Goal: Task Accomplishment & Management: Manage account settings

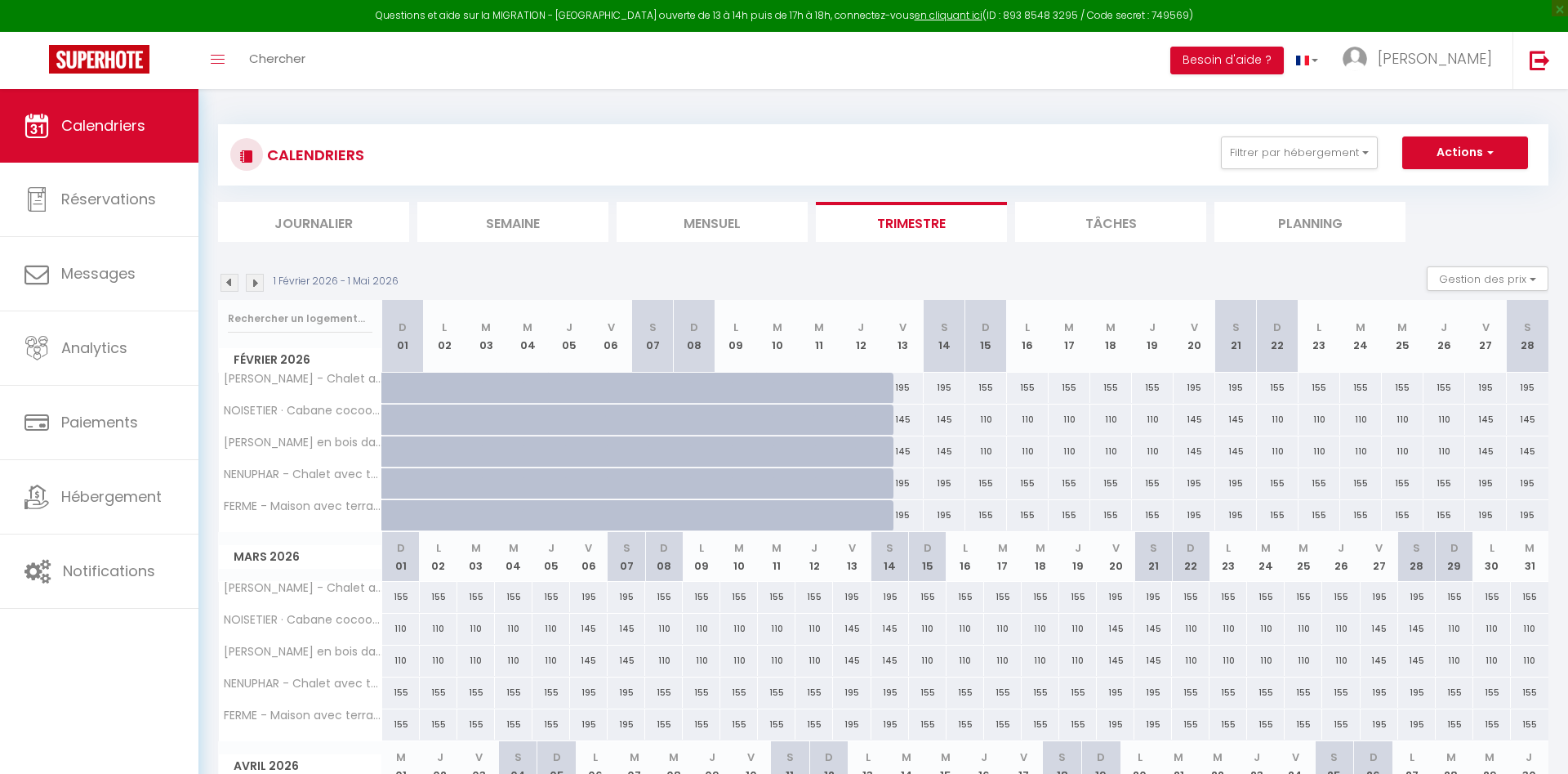
click at [228, 283] on img at bounding box center [229, 283] width 18 height 18
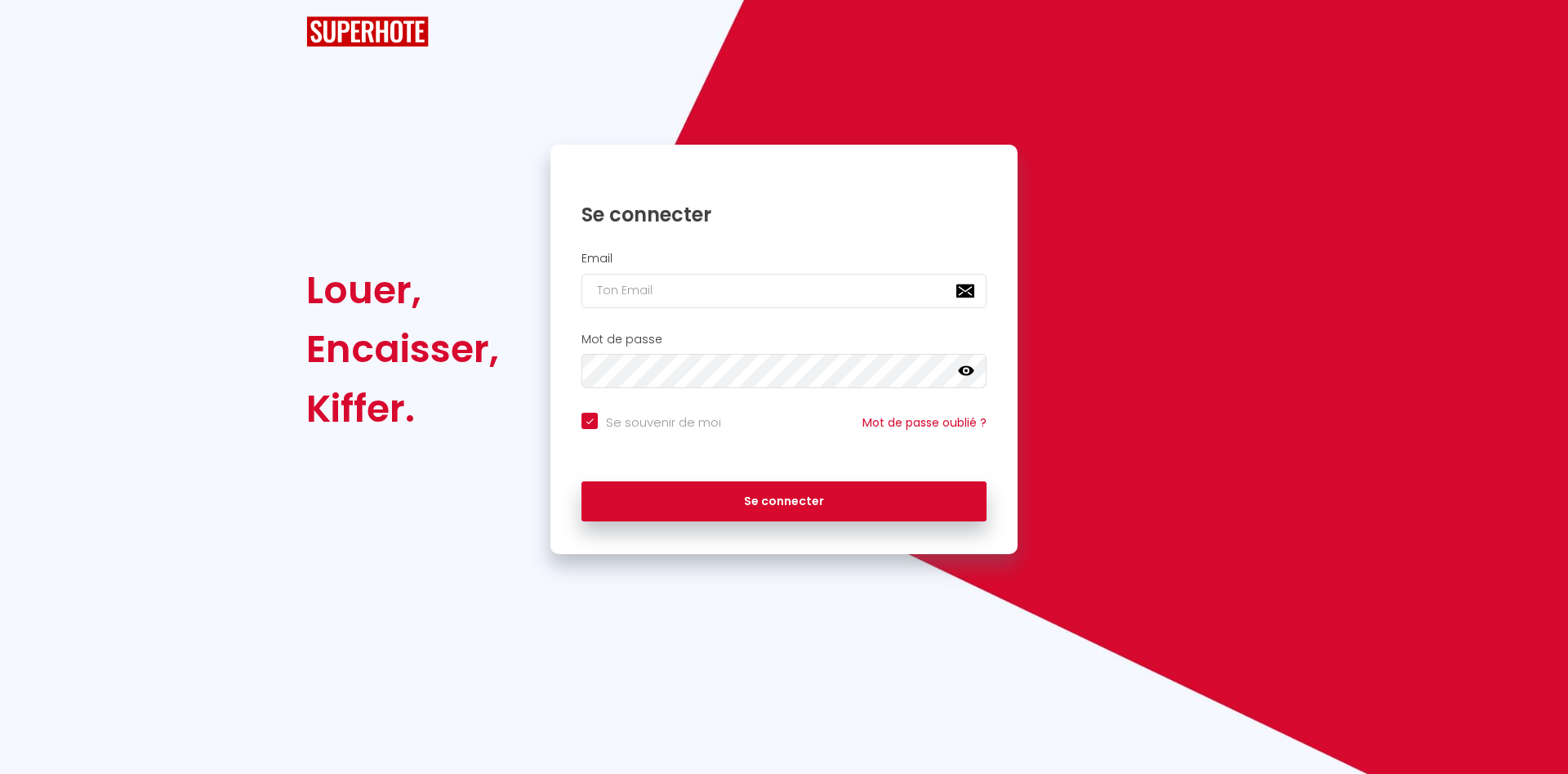
checkbox input "true"
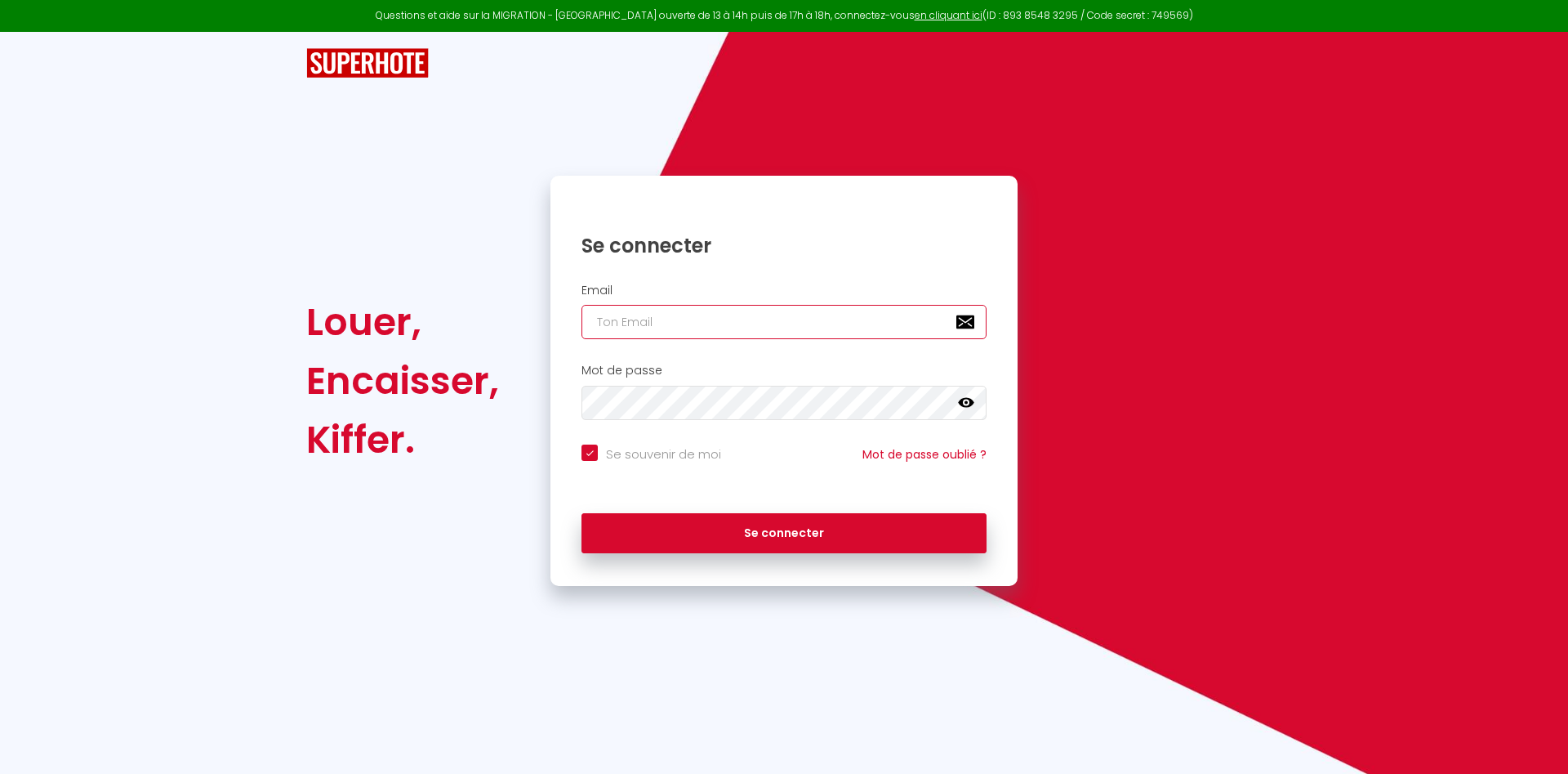
click at [639, 337] on input "email" at bounding box center [784, 322] width 406 height 35
type input "[EMAIL_ADDRESS][DOMAIN_NAME]"
checkbox input "true"
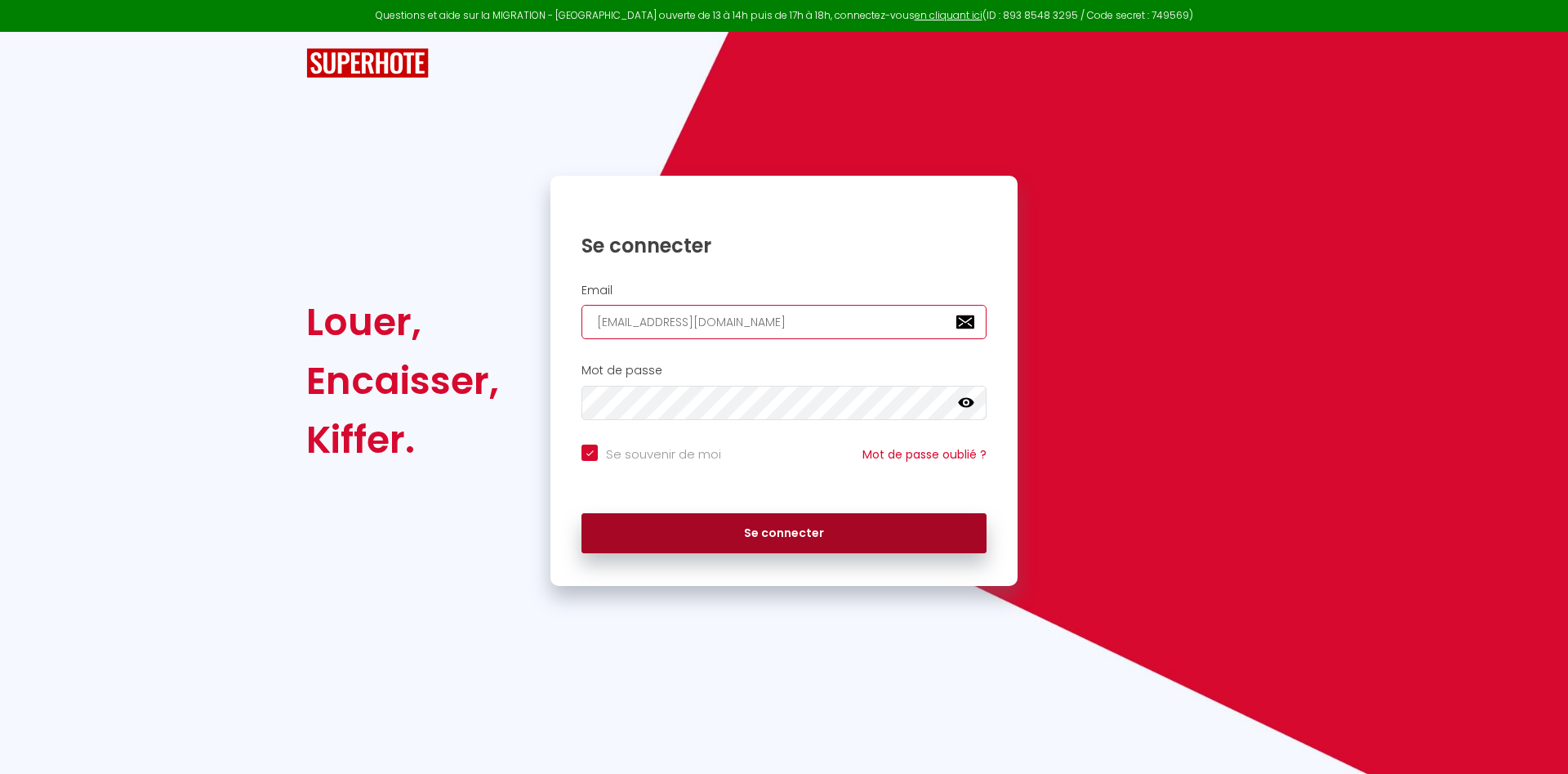
type input "[EMAIL_ADDRESS][DOMAIN_NAME]"
click at [727, 541] on button "Se connecter" at bounding box center [784, 534] width 406 height 41
checkbox input "true"
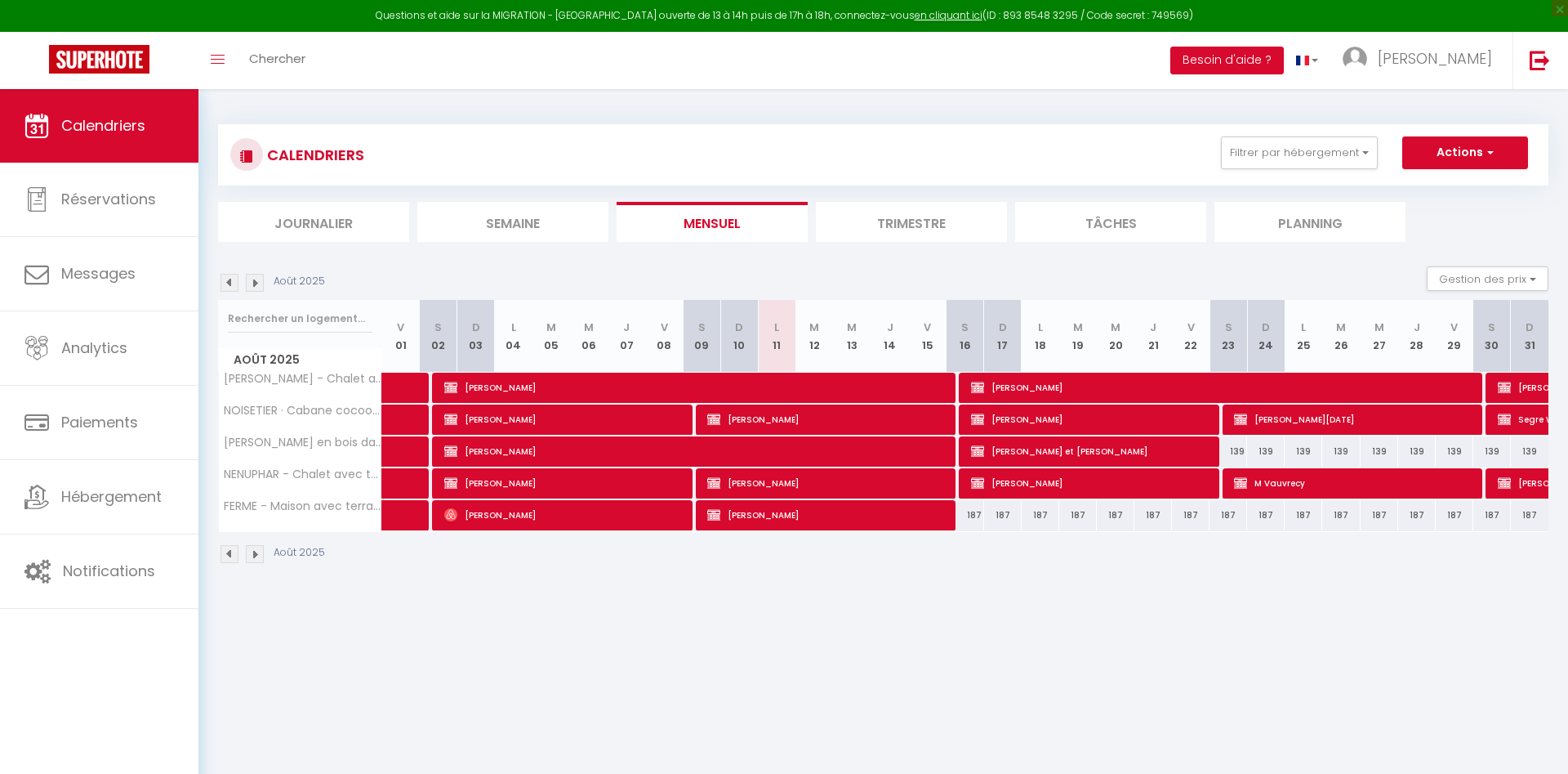
click at [934, 224] on li "Trimestre" at bounding box center [912, 222] width 191 height 40
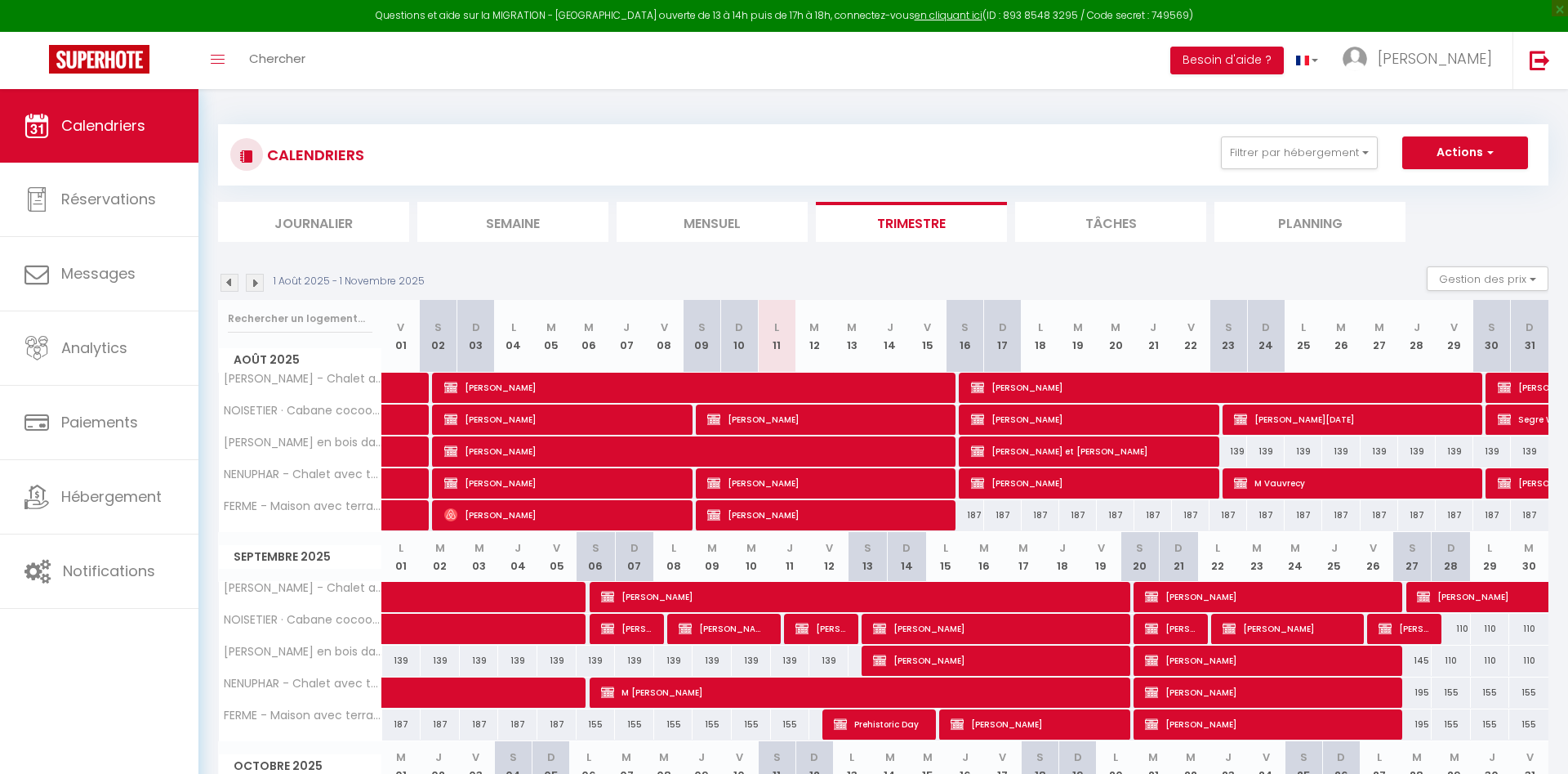
scroll to position [245, 0]
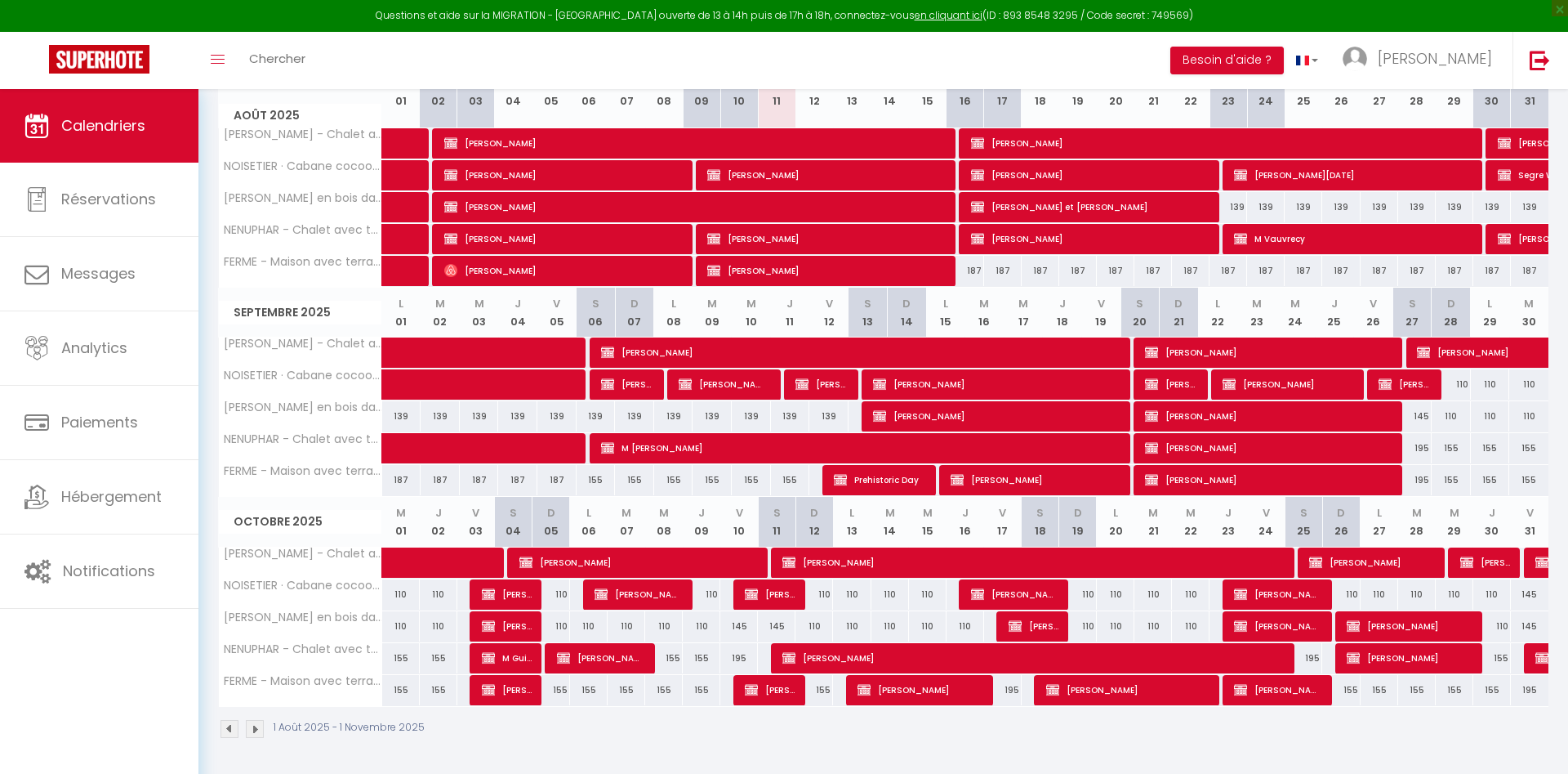
click at [255, 725] on img at bounding box center [254, 729] width 18 height 18
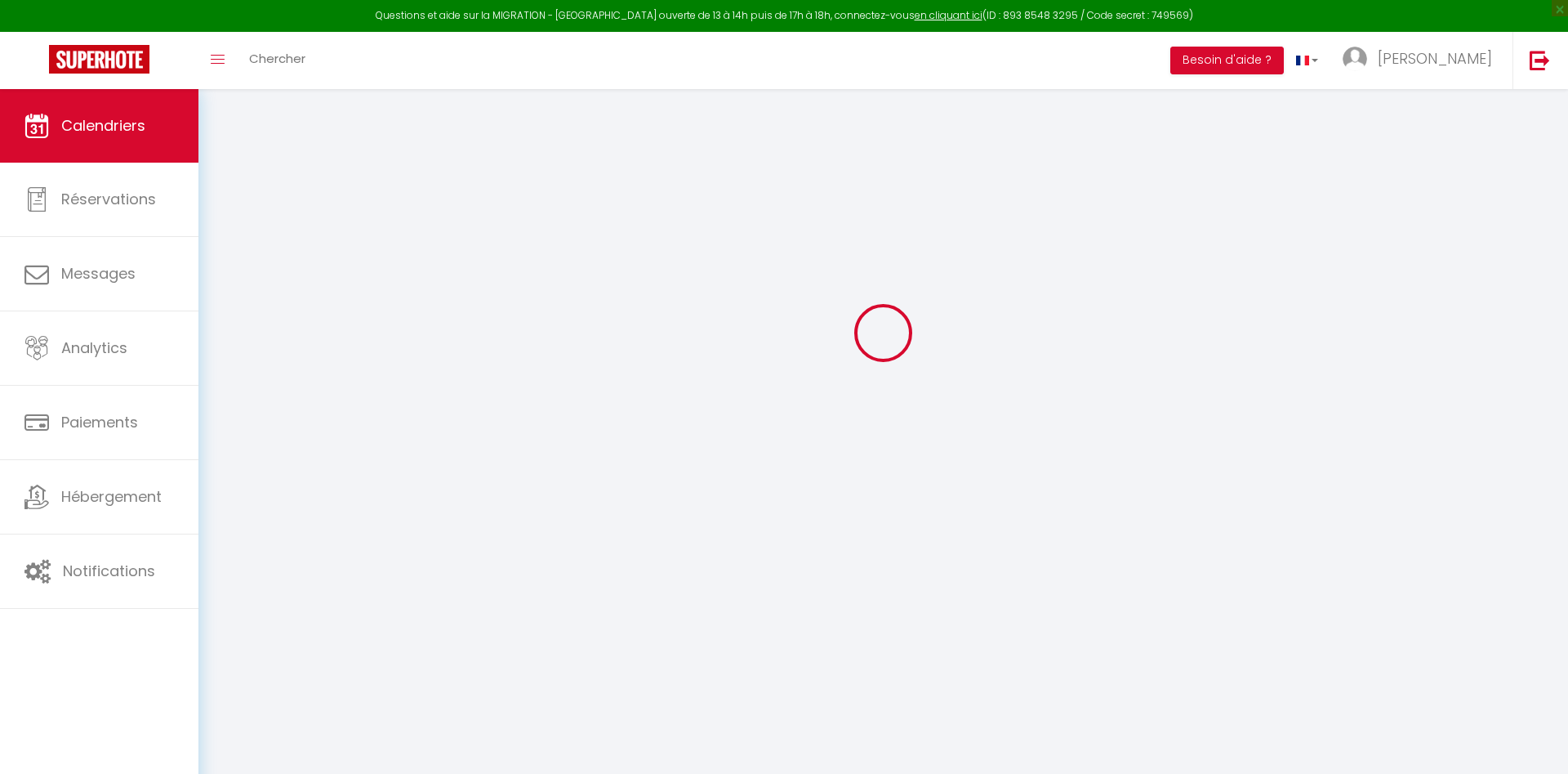
scroll to position [89, 0]
select select
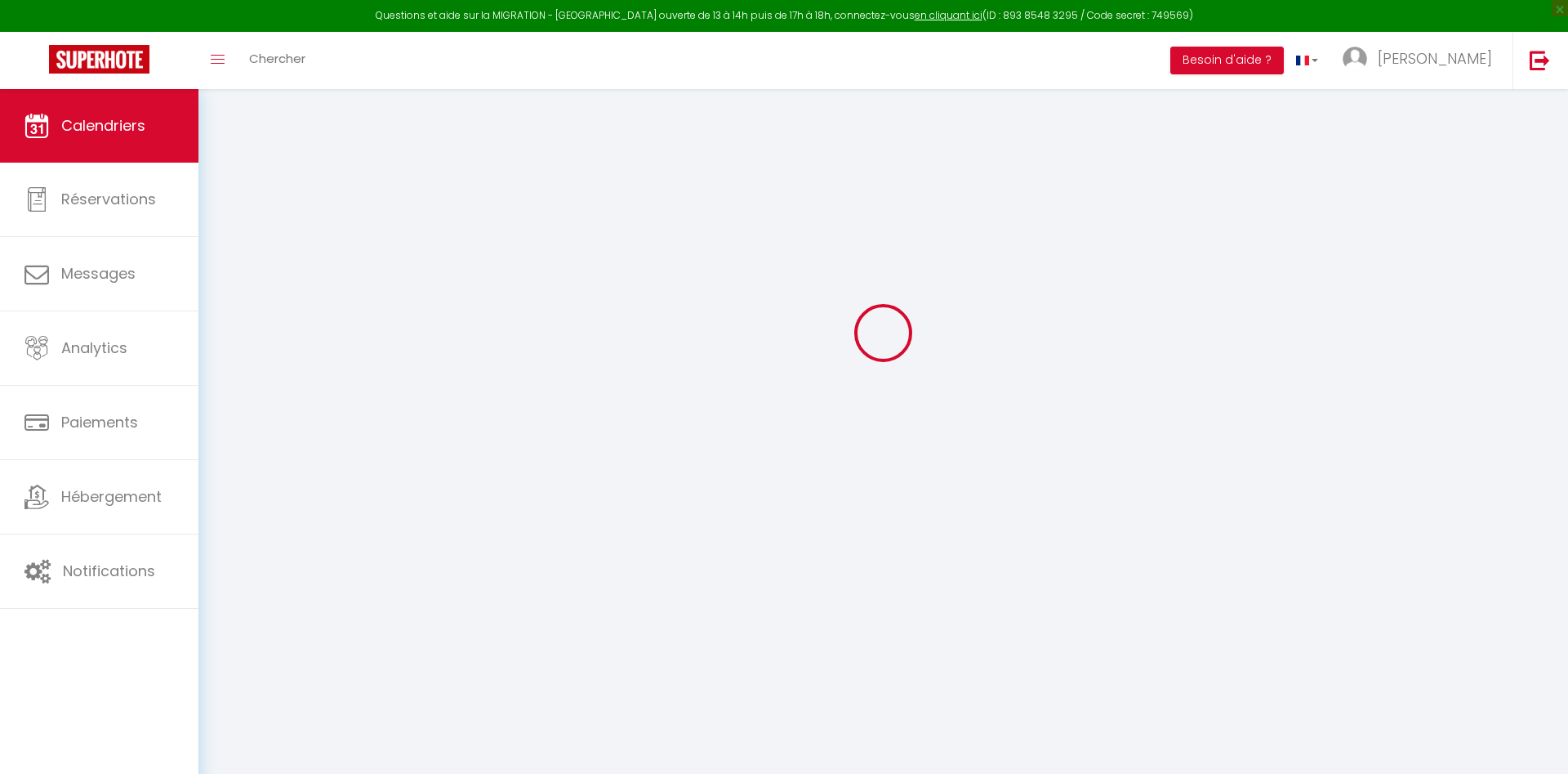
select select
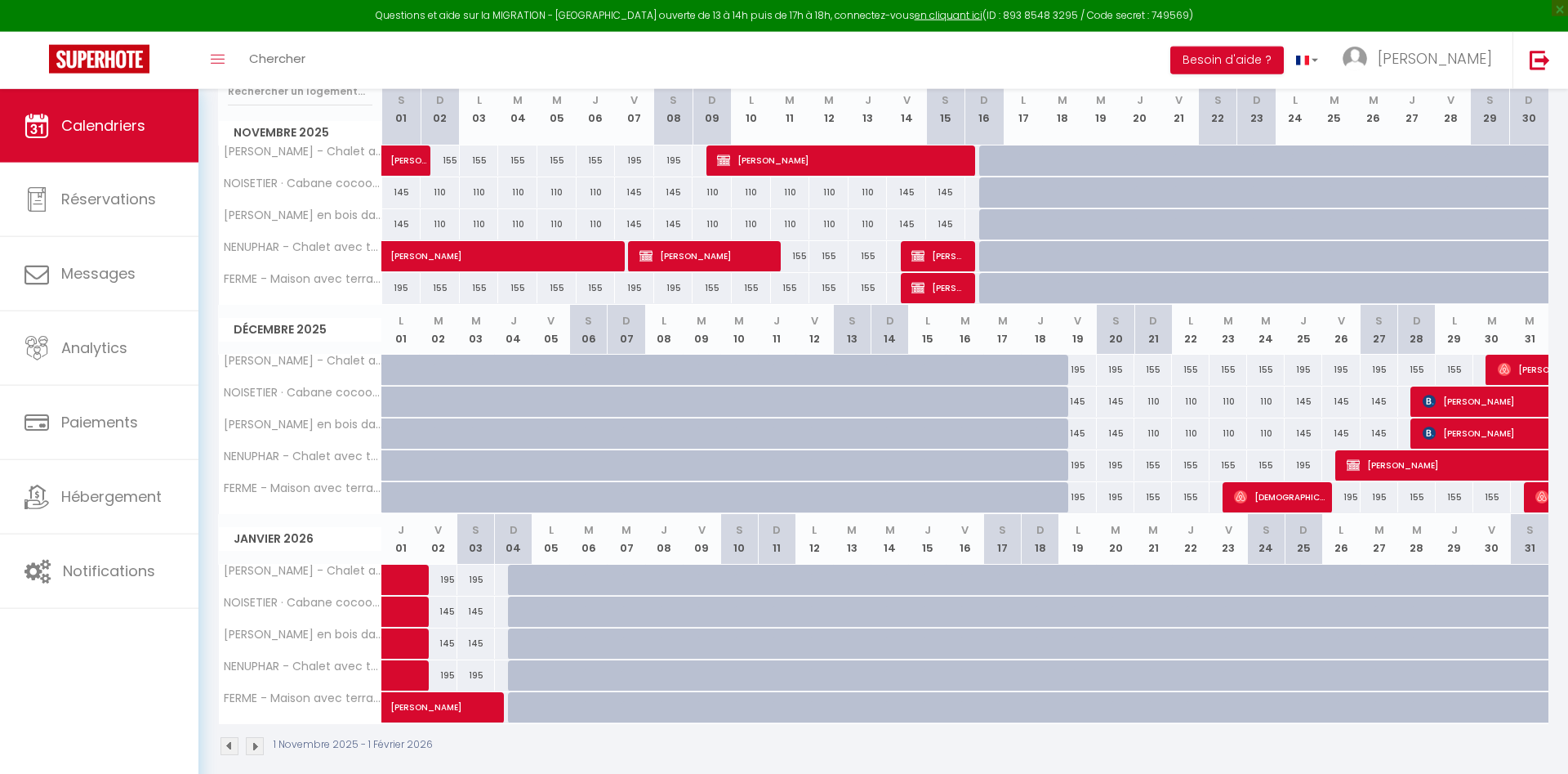
scroll to position [230, 0]
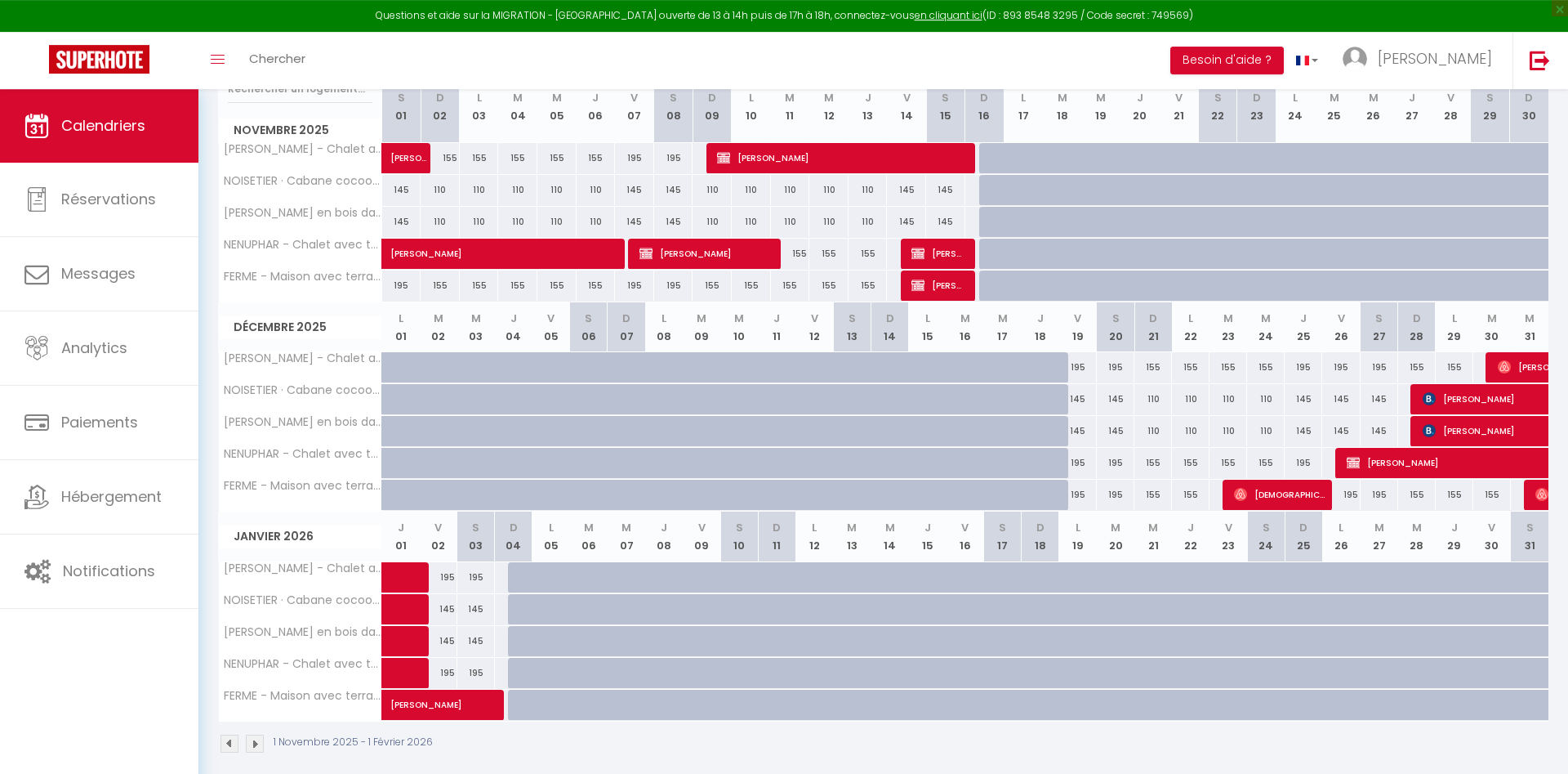
click at [1261, 491] on span "[DEMOGRAPHIC_DATA][PERSON_NAME]" at bounding box center [1280, 494] width 92 height 31
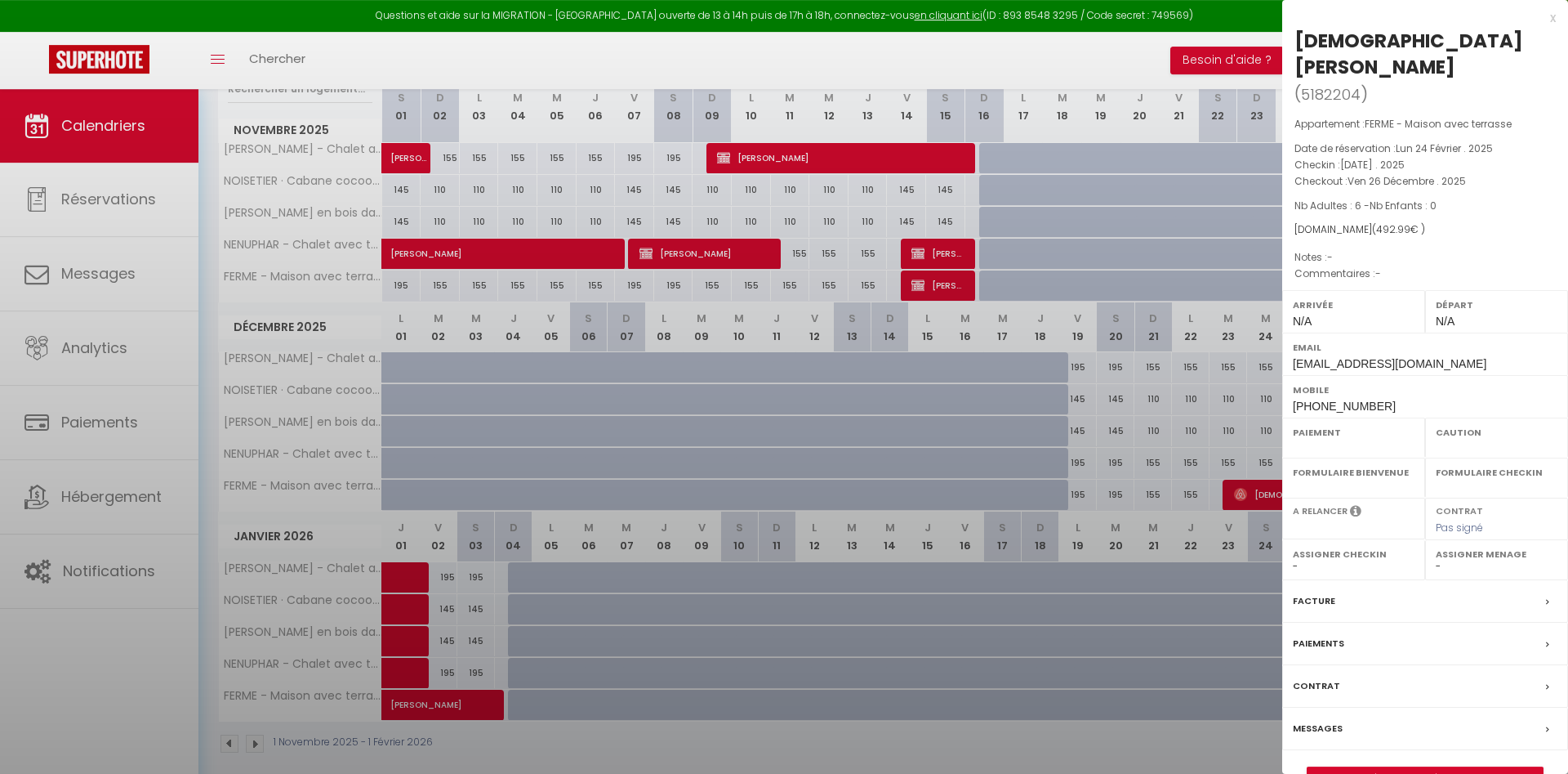
select select "OK"
select select "0"
select select "1"
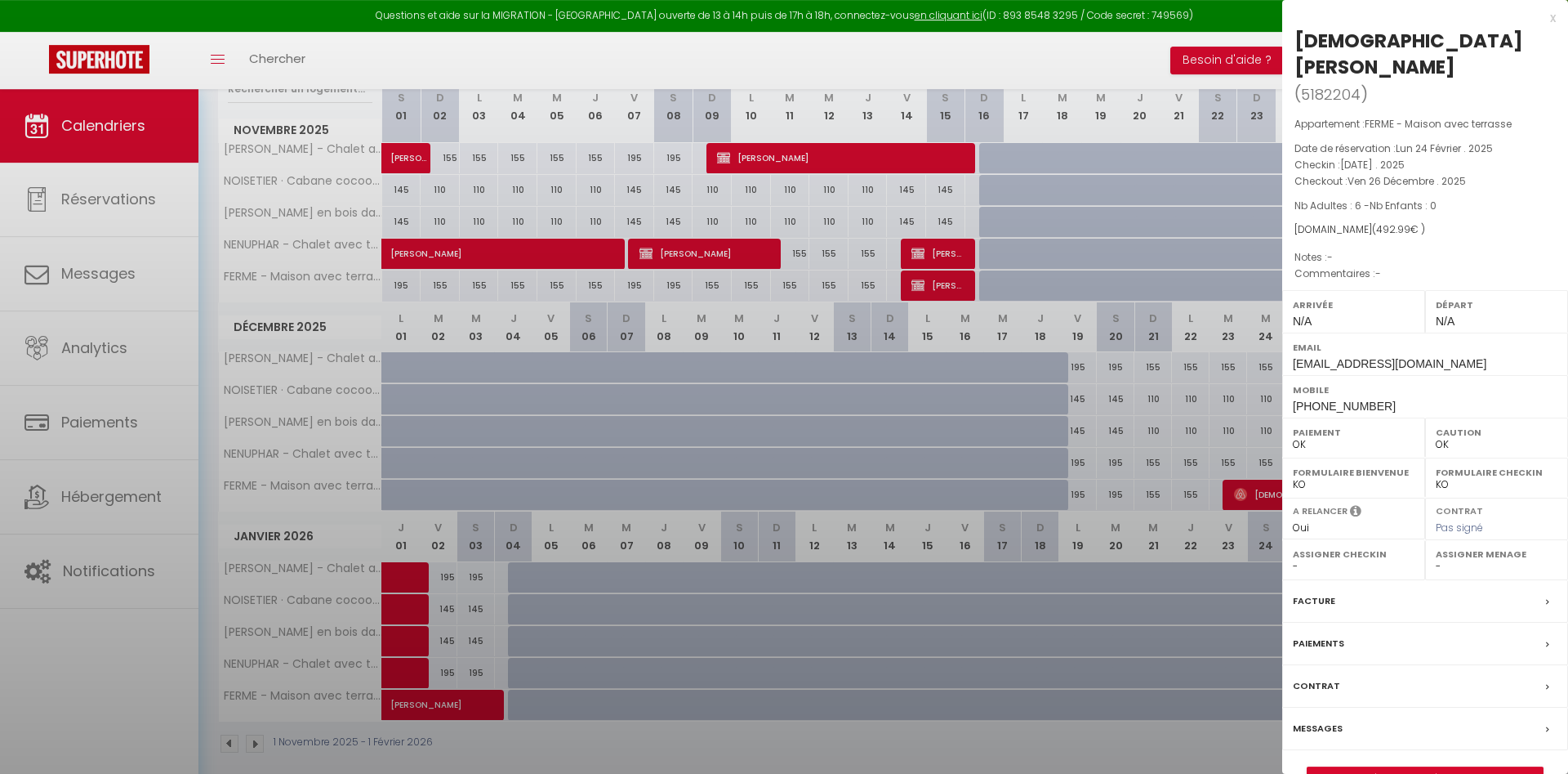
select select
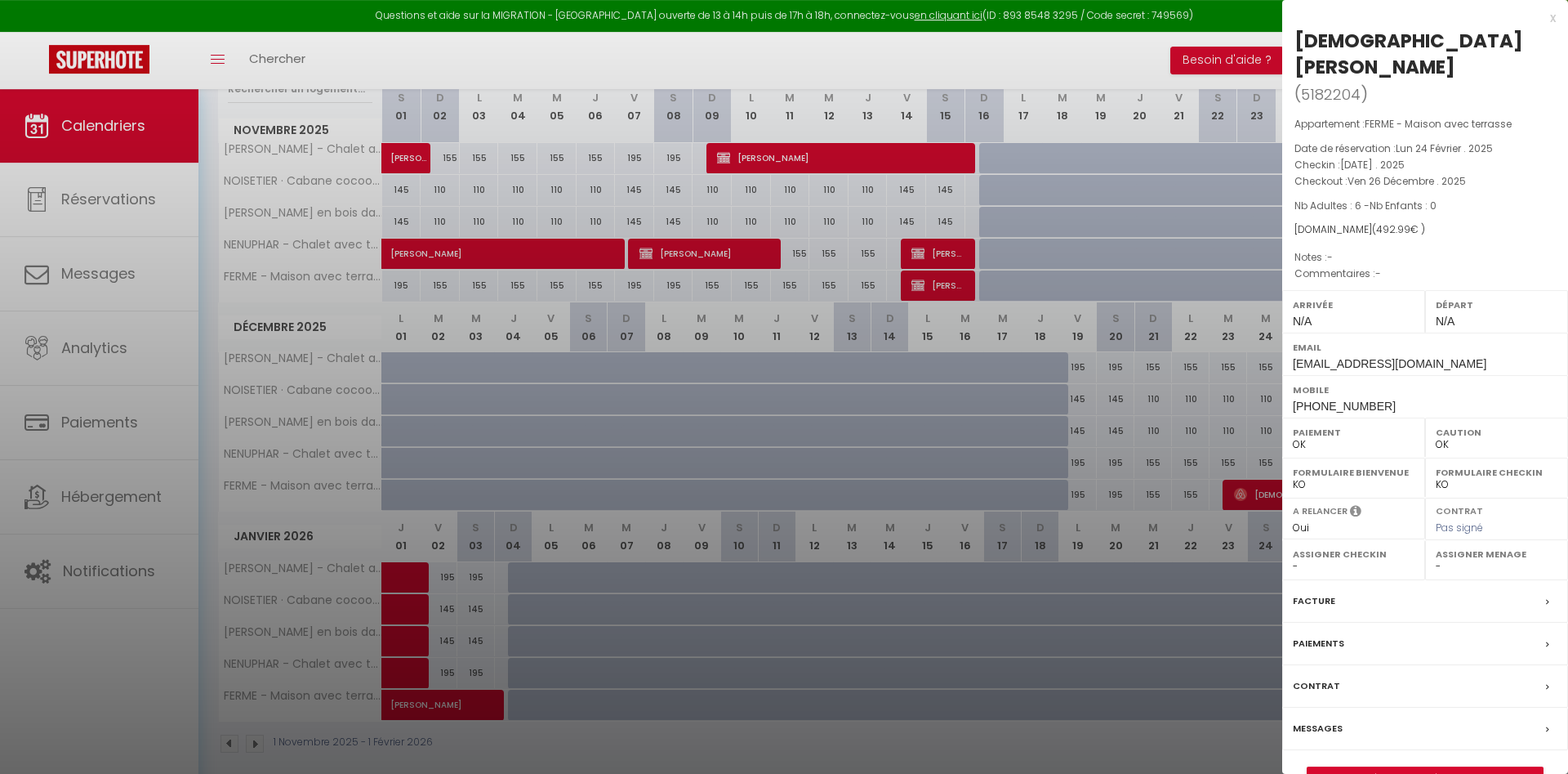
click at [1156, 512] on div at bounding box center [784, 387] width 1568 height 774
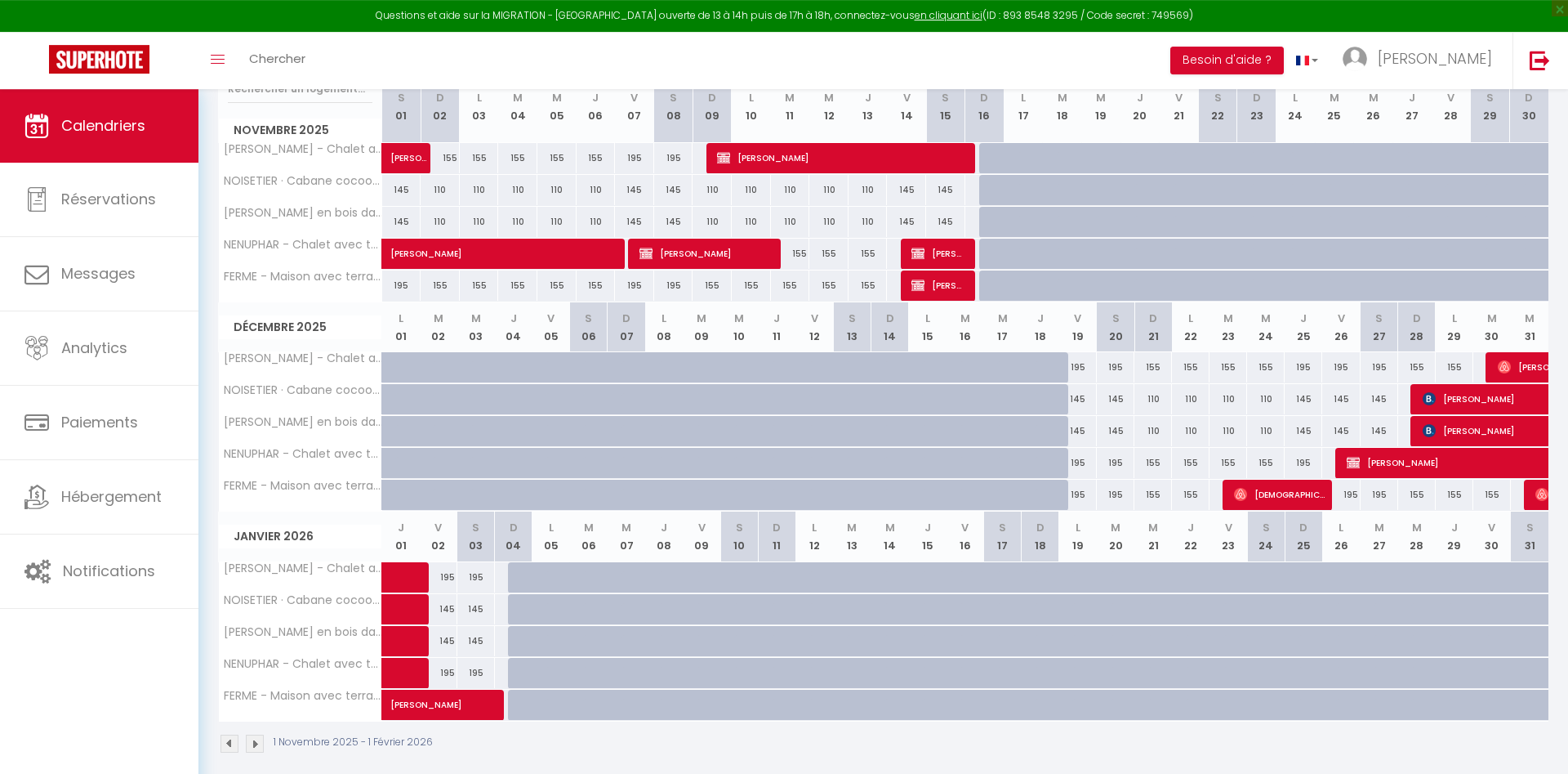
click at [1525, 363] on span "[PERSON_NAME]" at bounding box center [1554, 367] width 113 height 31
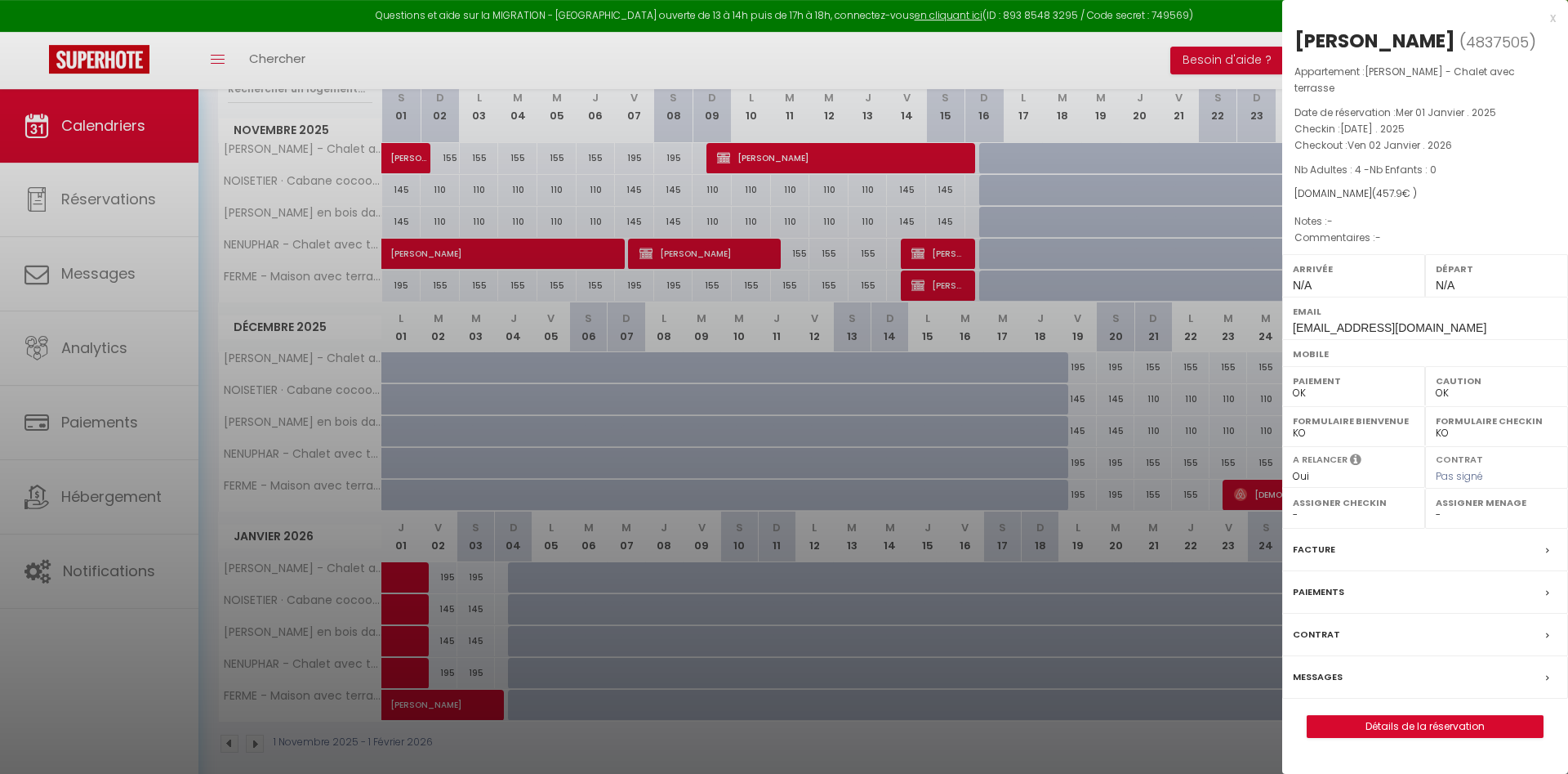
click at [1144, 656] on div at bounding box center [784, 387] width 1568 height 774
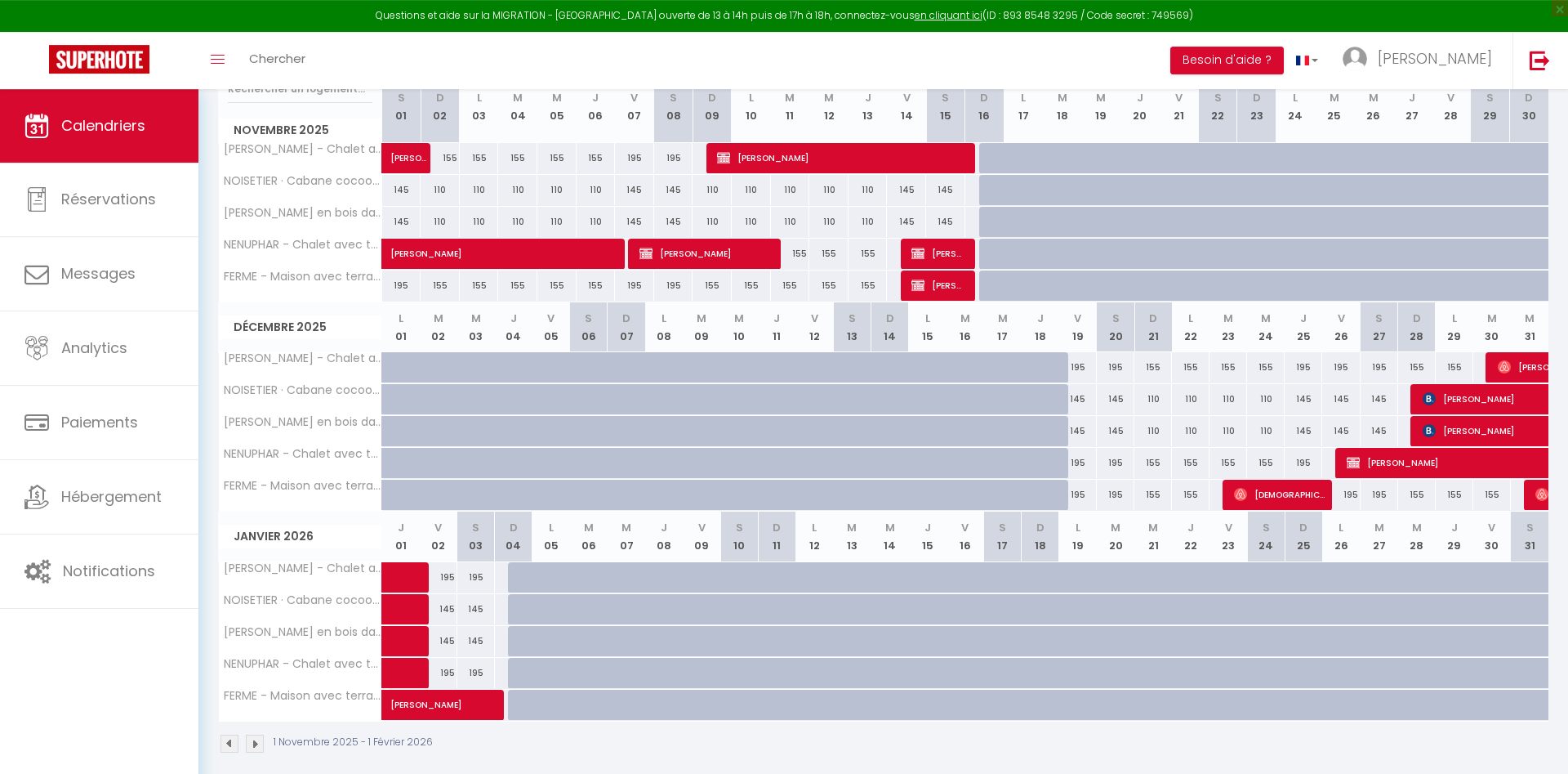
click at [1538, 499] on img at bounding box center [1542, 494] width 13 height 13
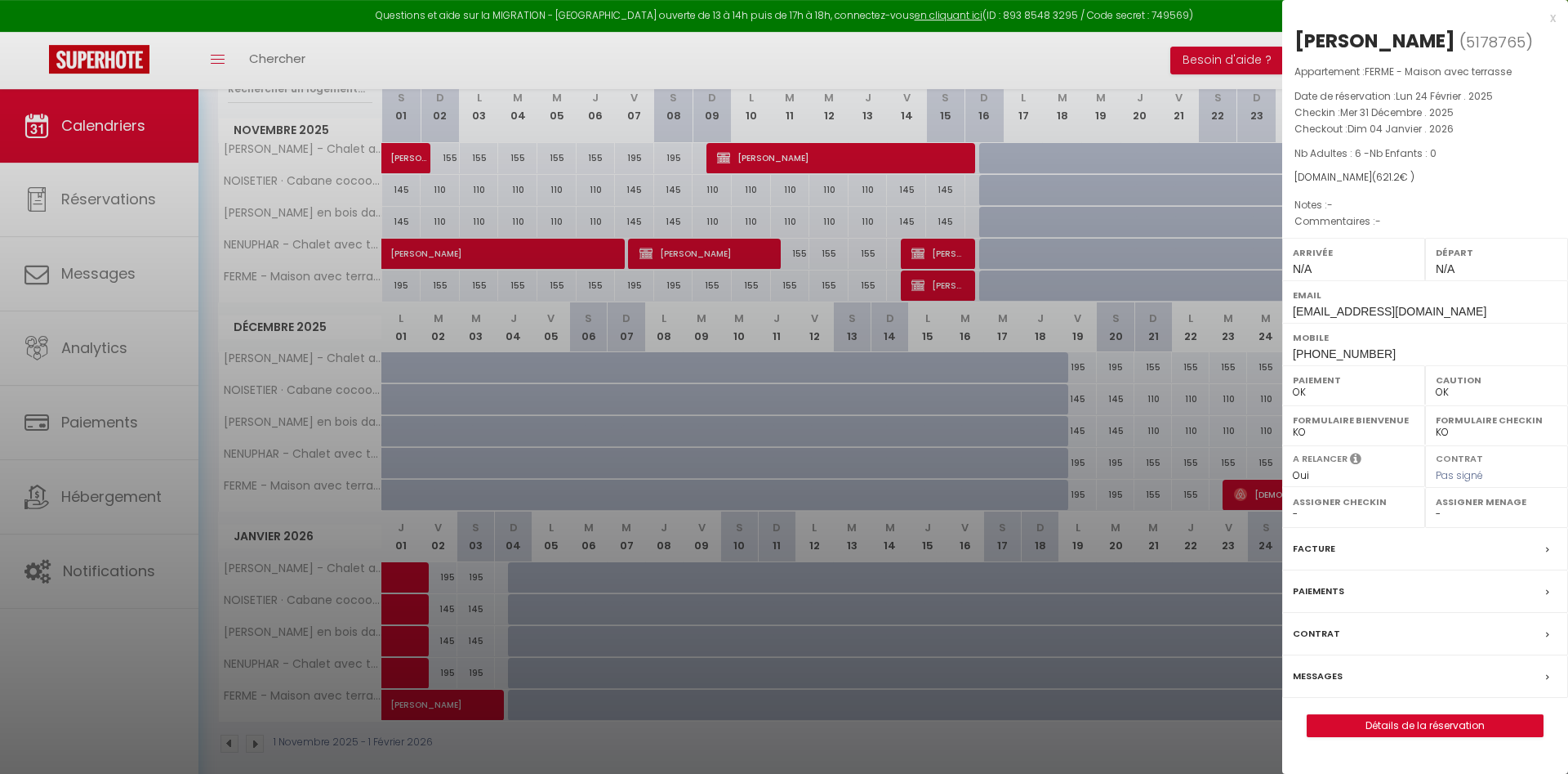
click at [957, 541] on div at bounding box center [784, 387] width 1568 height 774
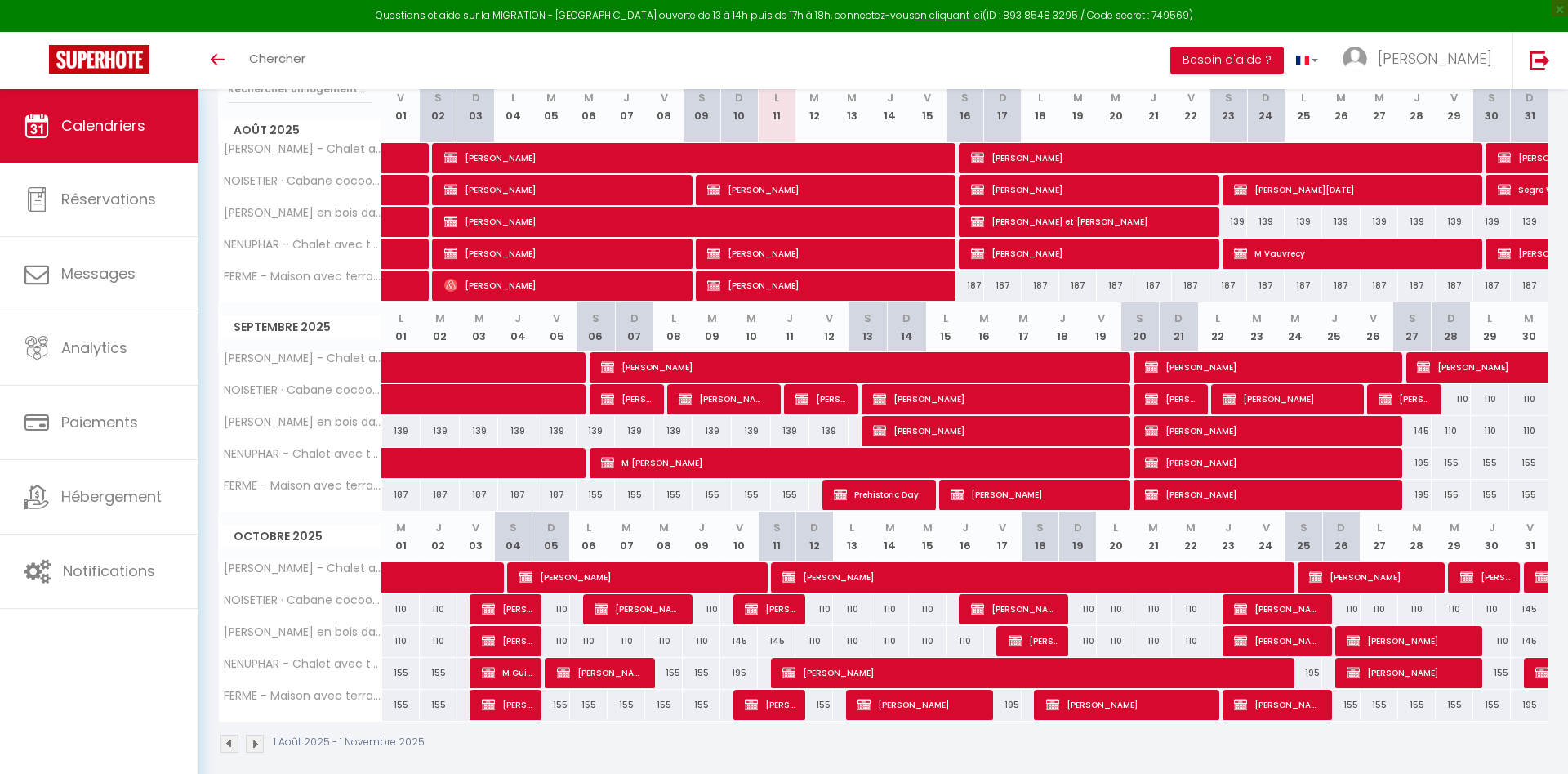
scroll to position [245, 0]
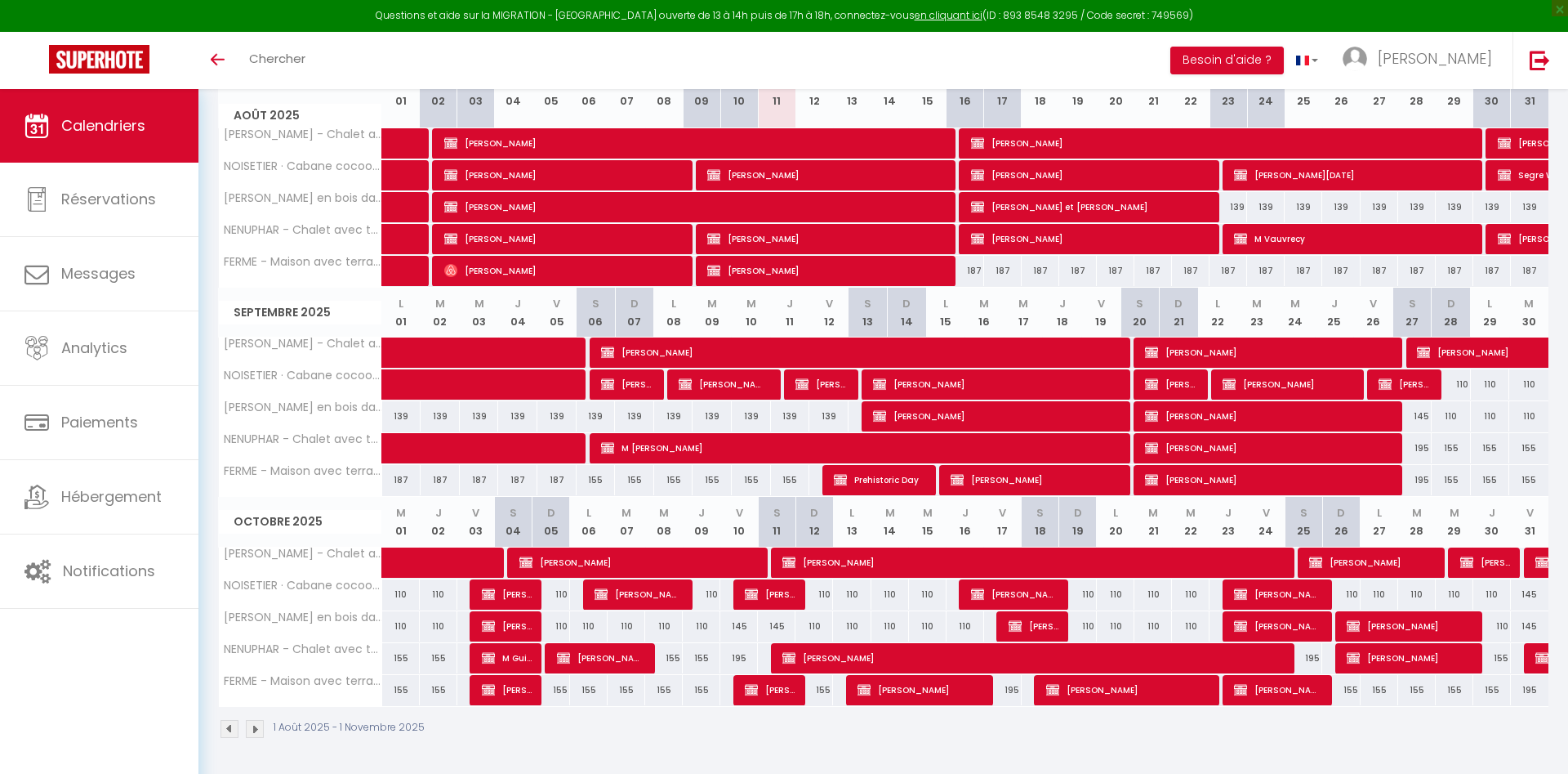
click at [251, 726] on img at bounding box center [254, 729] width 18 height 18
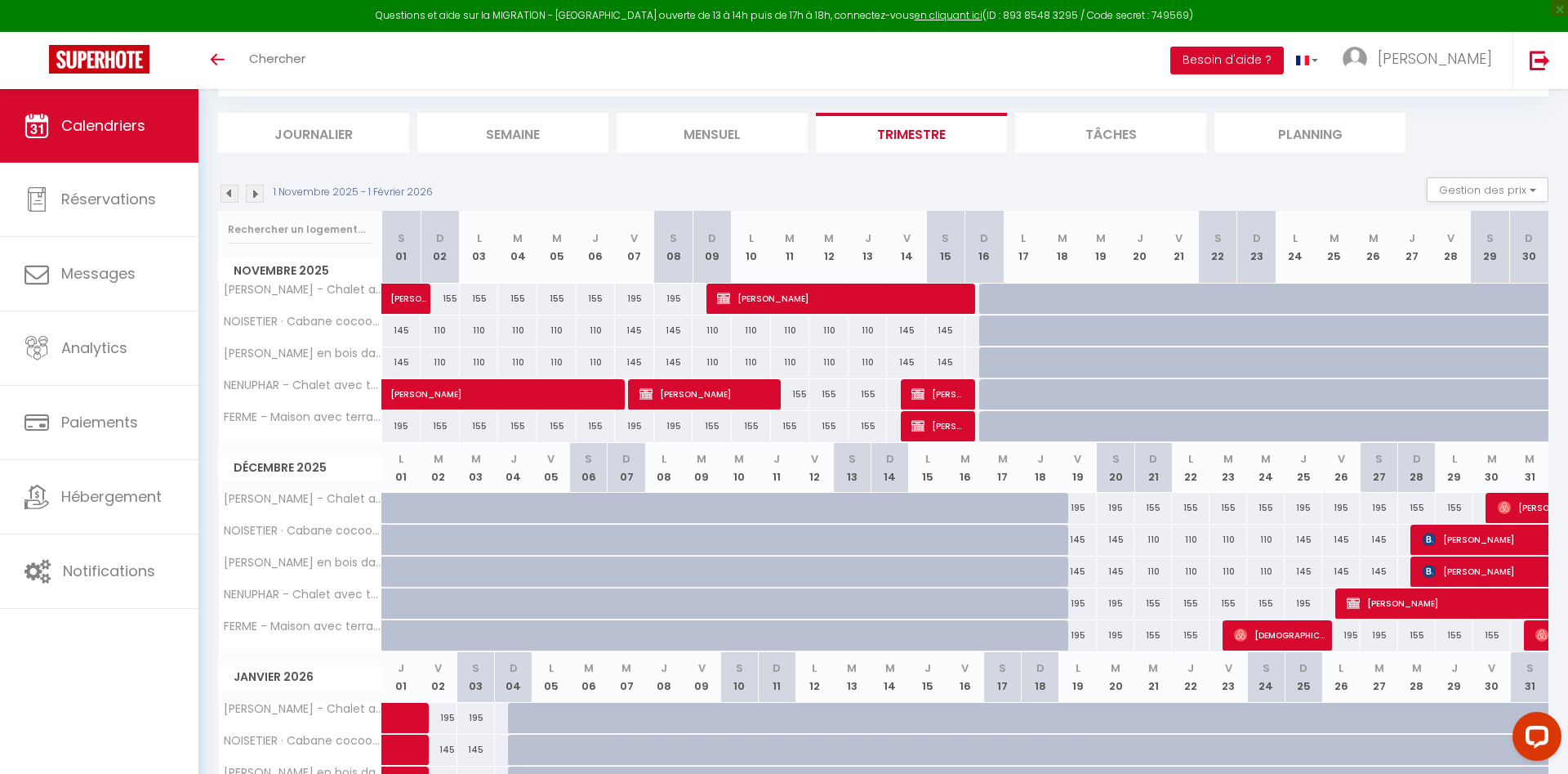
scroll to position [0, 0]
click at [227, 196] on img at bounding box center [229, 194] width 18 height 18
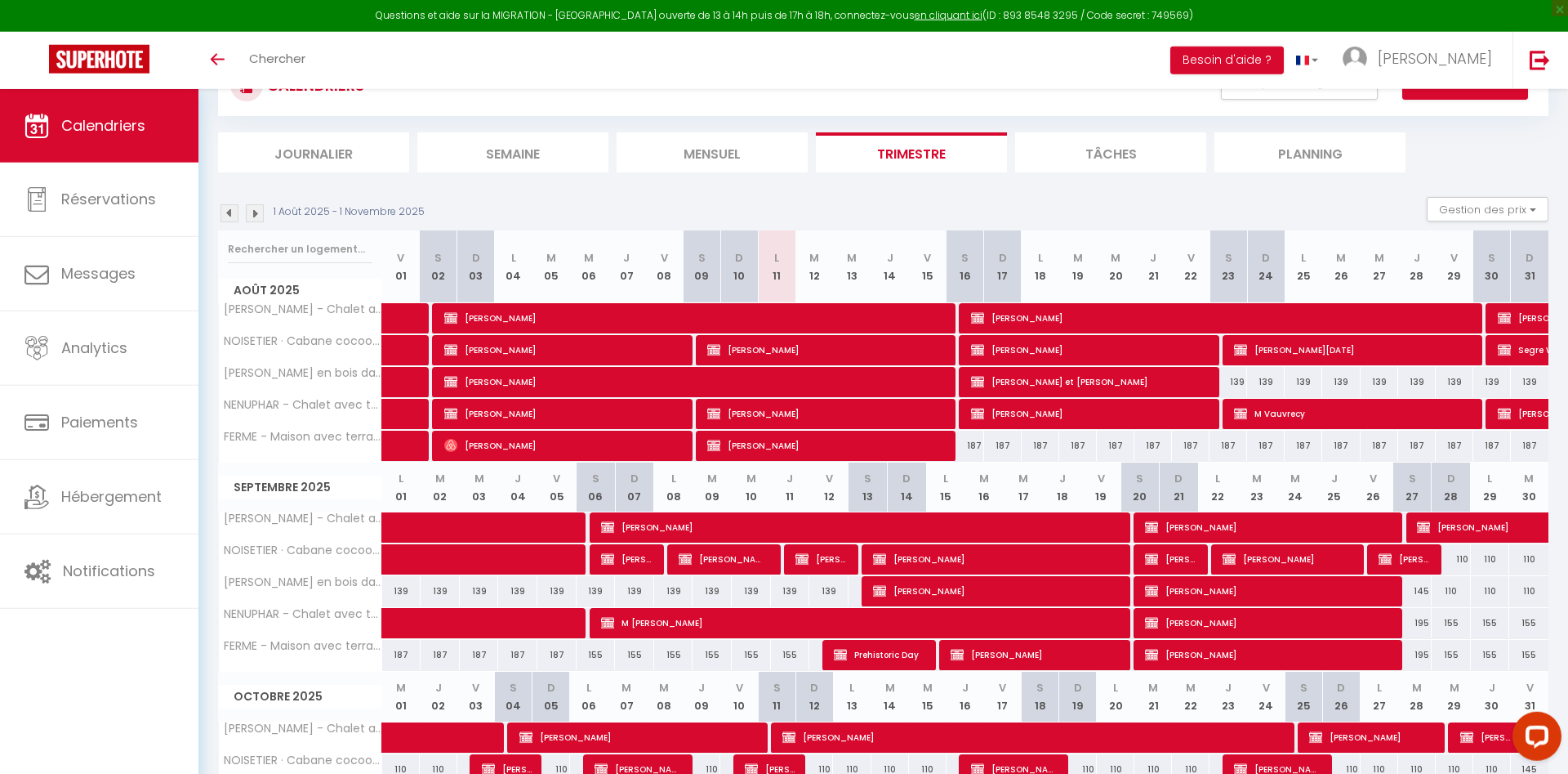
scroll to position [69, 0]
click at [1071, 317] on span "[PERSON_NAME]" at bounding box center [1221, 318] width 501 height 31
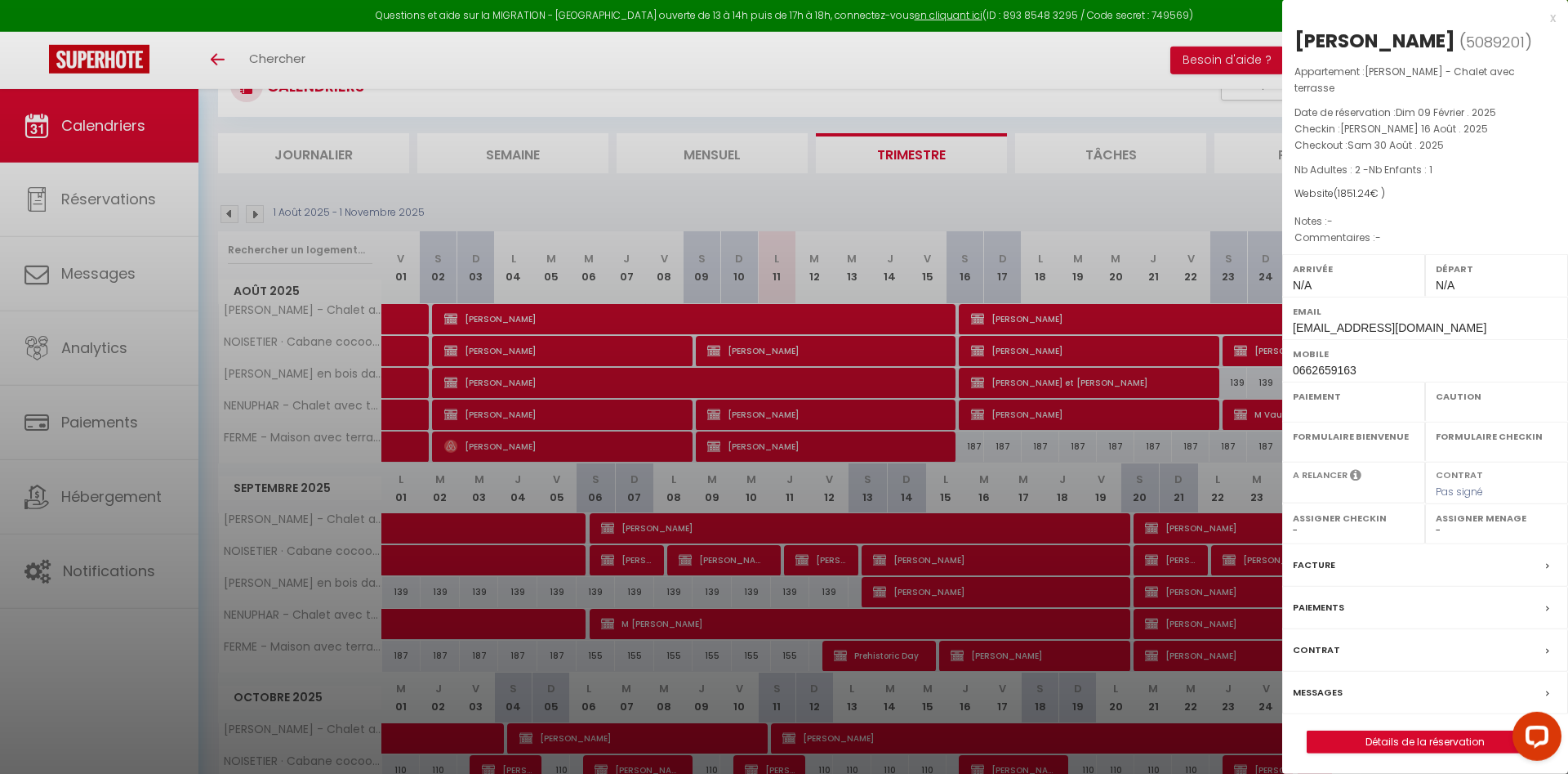
select select "OK"
select select "KO"
select select "0"
select select "1"
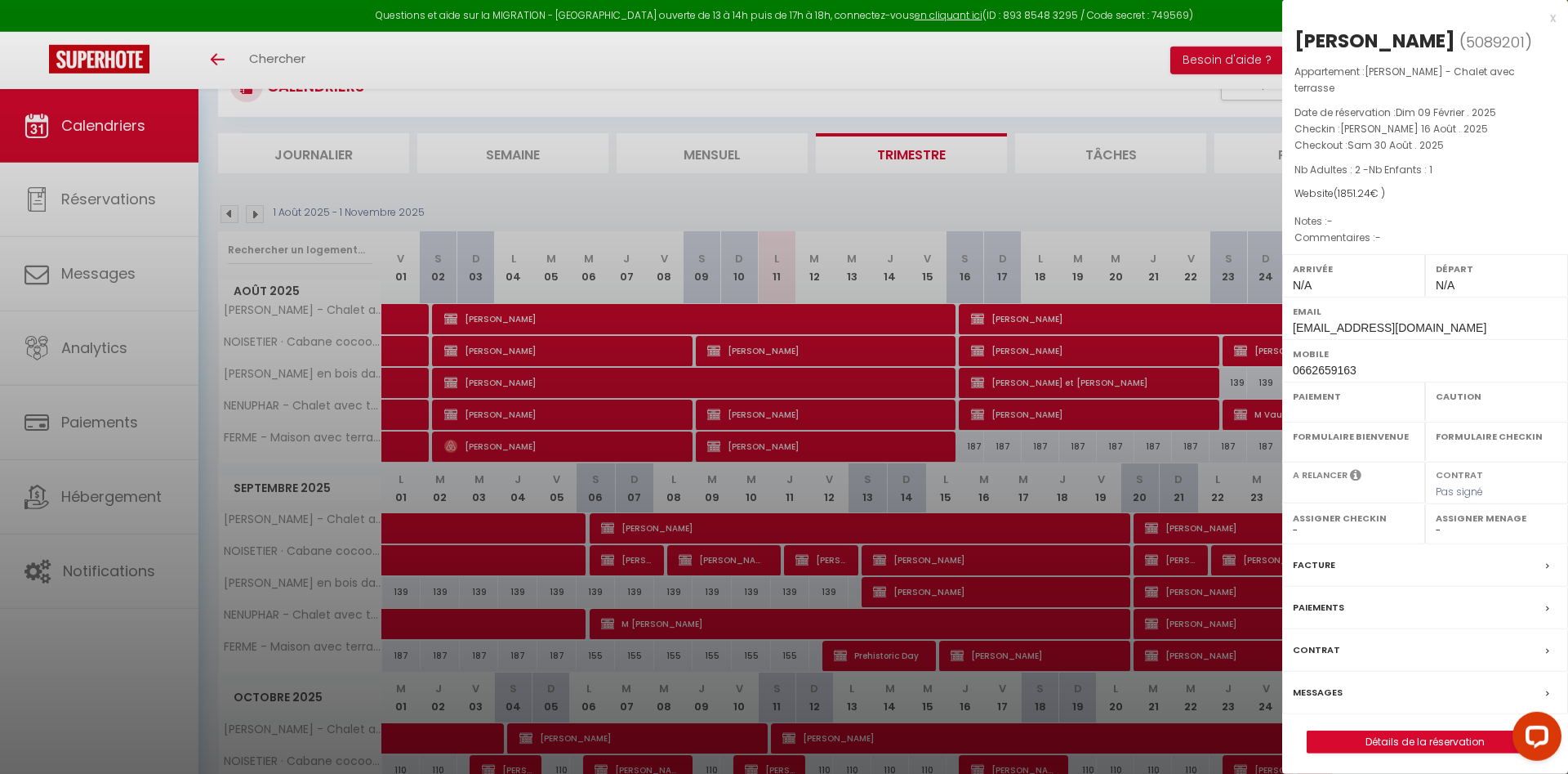
select select
click at [1428, 731] on link "Détails de la réservation" at bounding box center [1425, 742] width 236 height 21
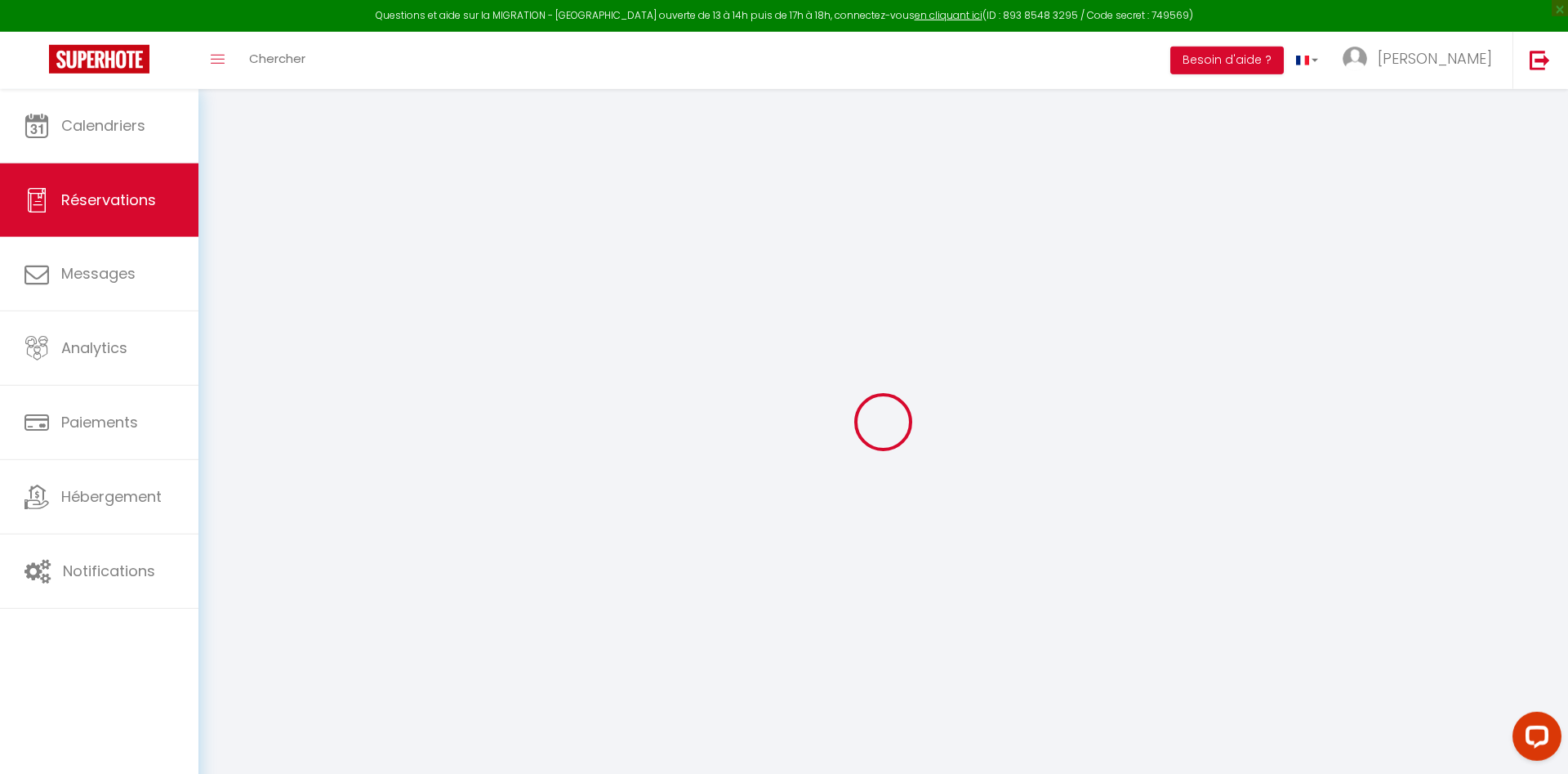
type input "Jonathan"
type input "Levant"
type input "jonstatic62740@gmail.com"
type input "0662659163"
type input "62740"
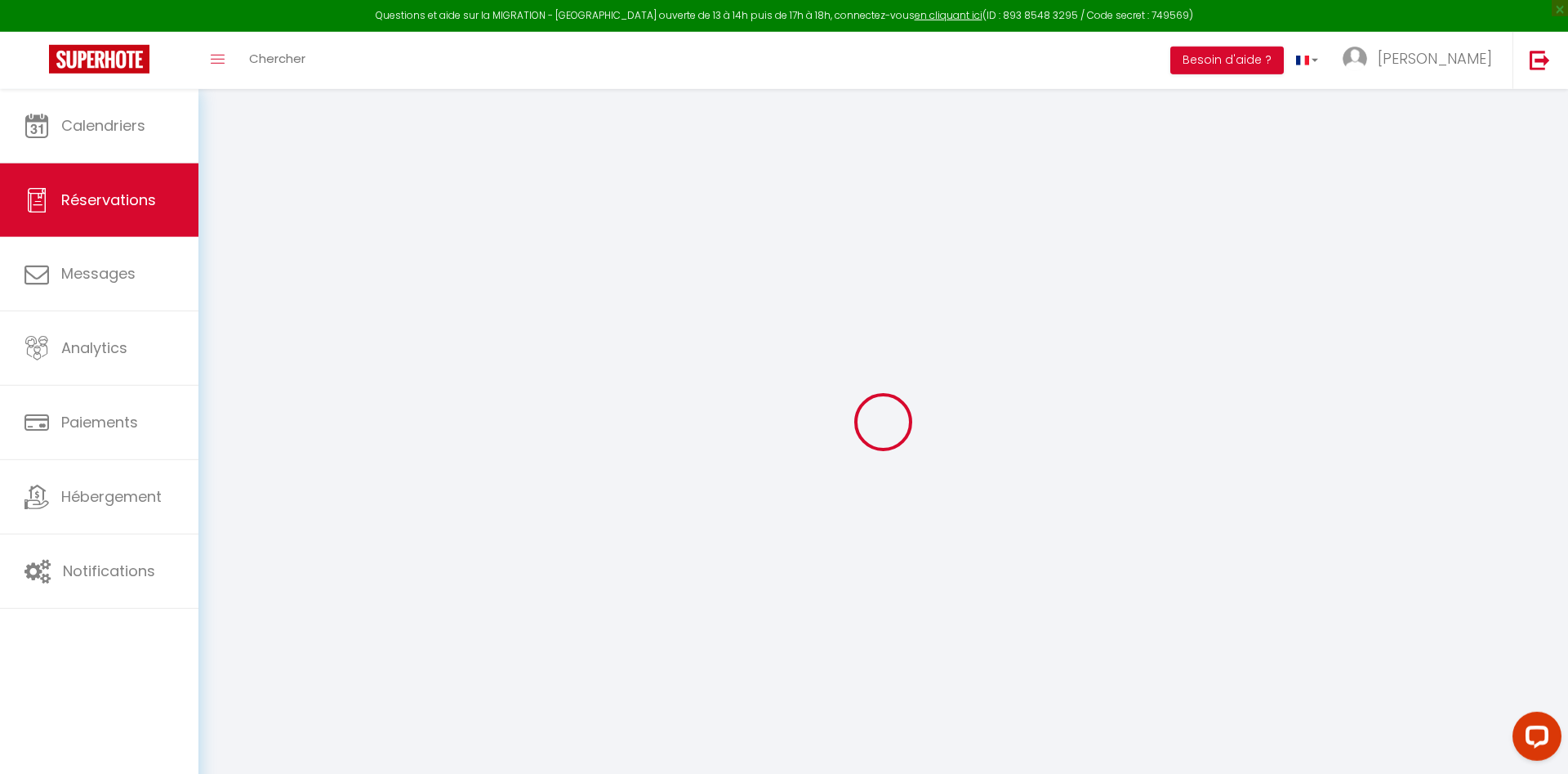
type input "42 rue voltaires"
type input "Fouquières les Lens"
select select "FR"
select select "54807"
select select "1"
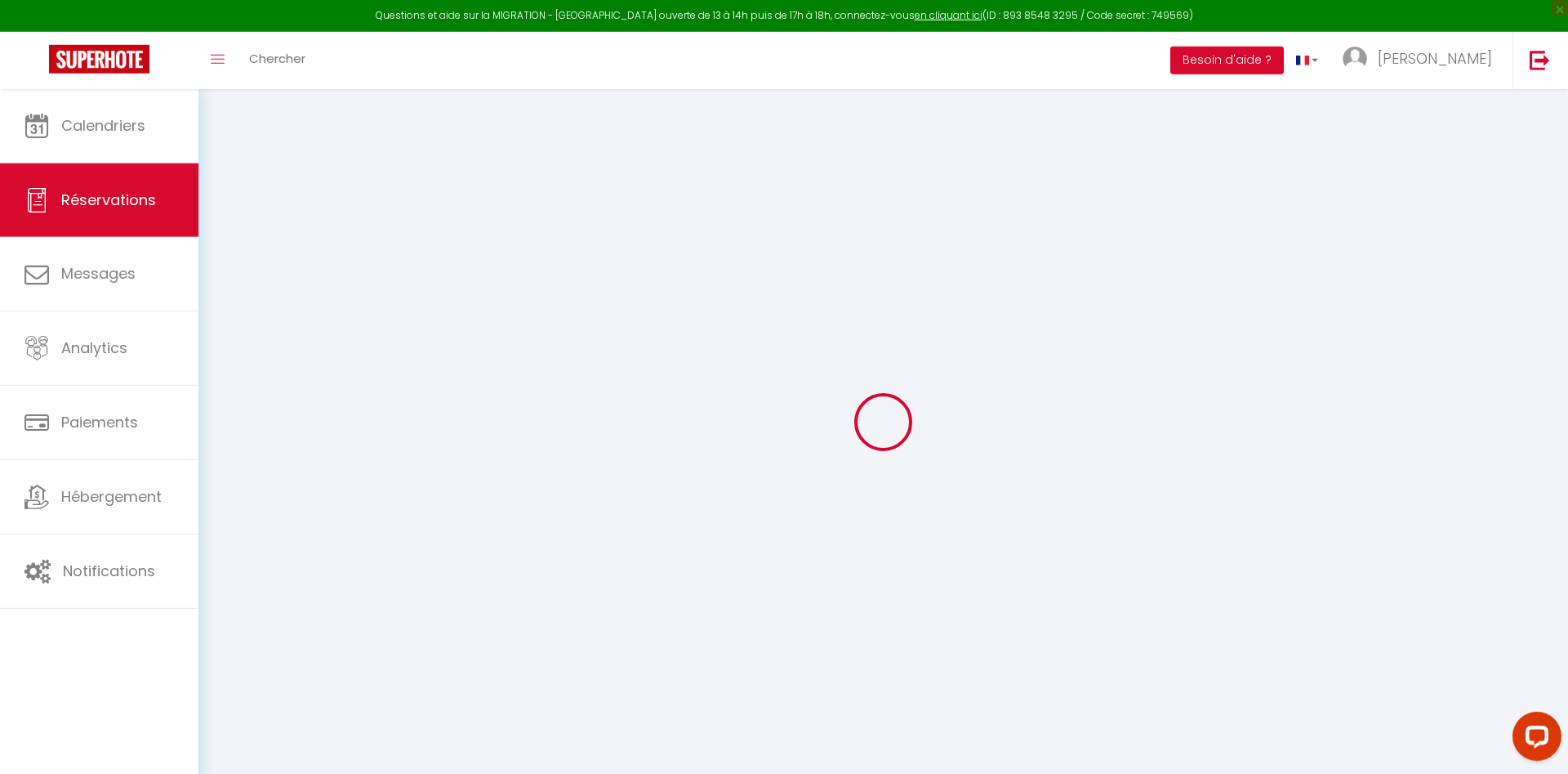
type input "Sam 16 Août 2025"
select select
type input "Sam 30 Août 2025"
select select
type input "2"
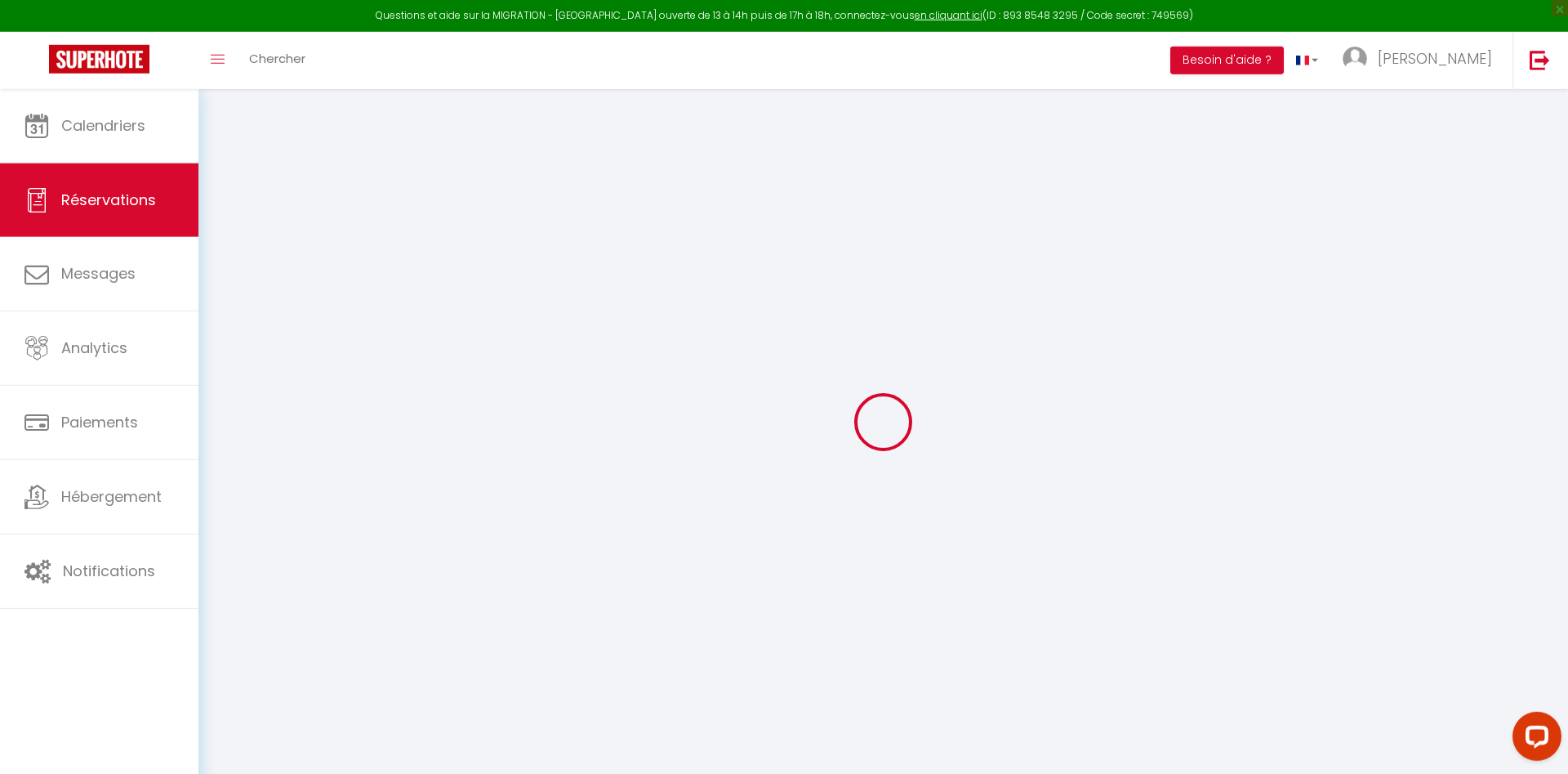
type input "1"
select select "10"
select select
type input "1780.24"
checkbox input "false"
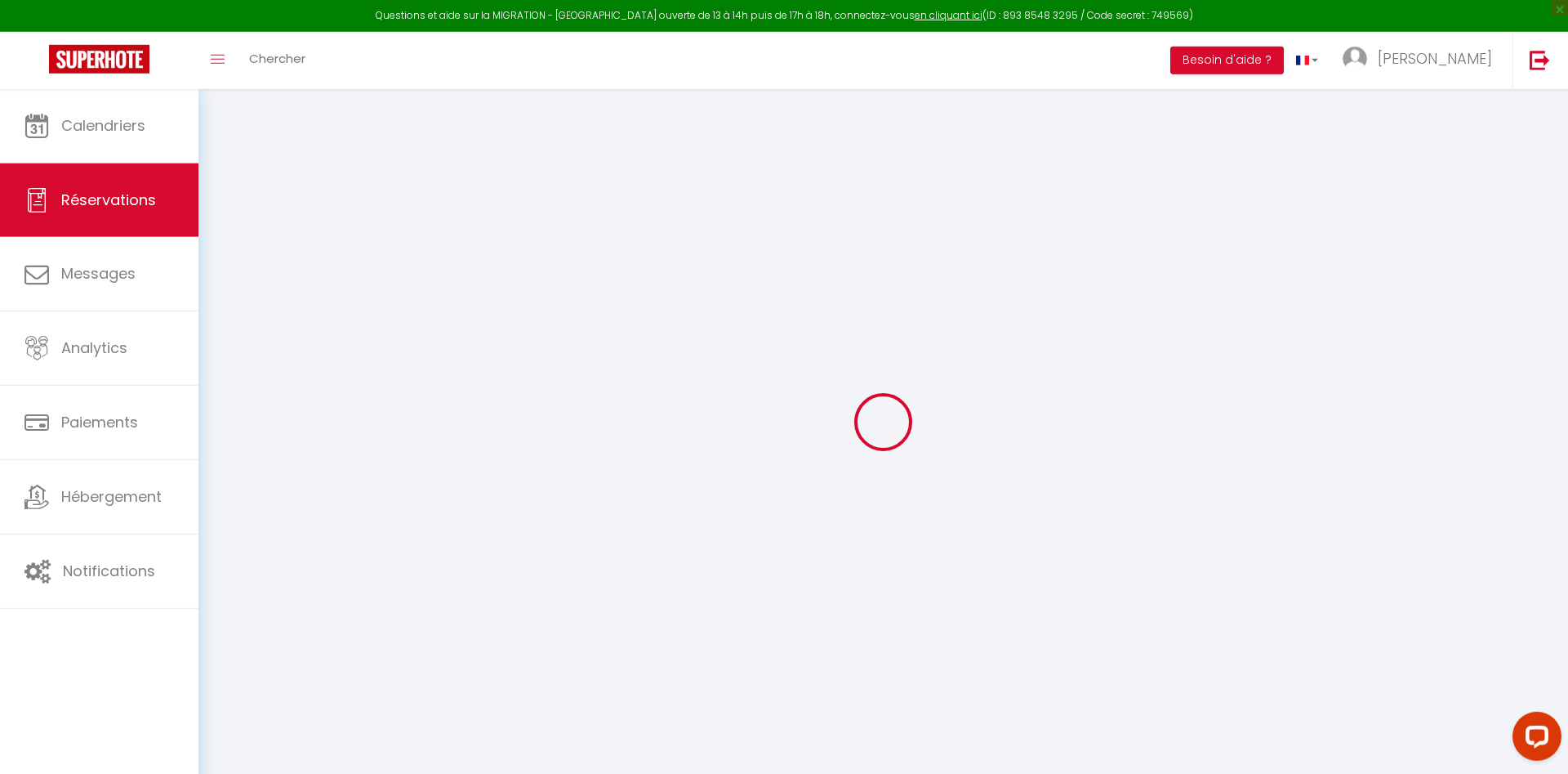
type input "1388.43"
select select "69"
type input "0"
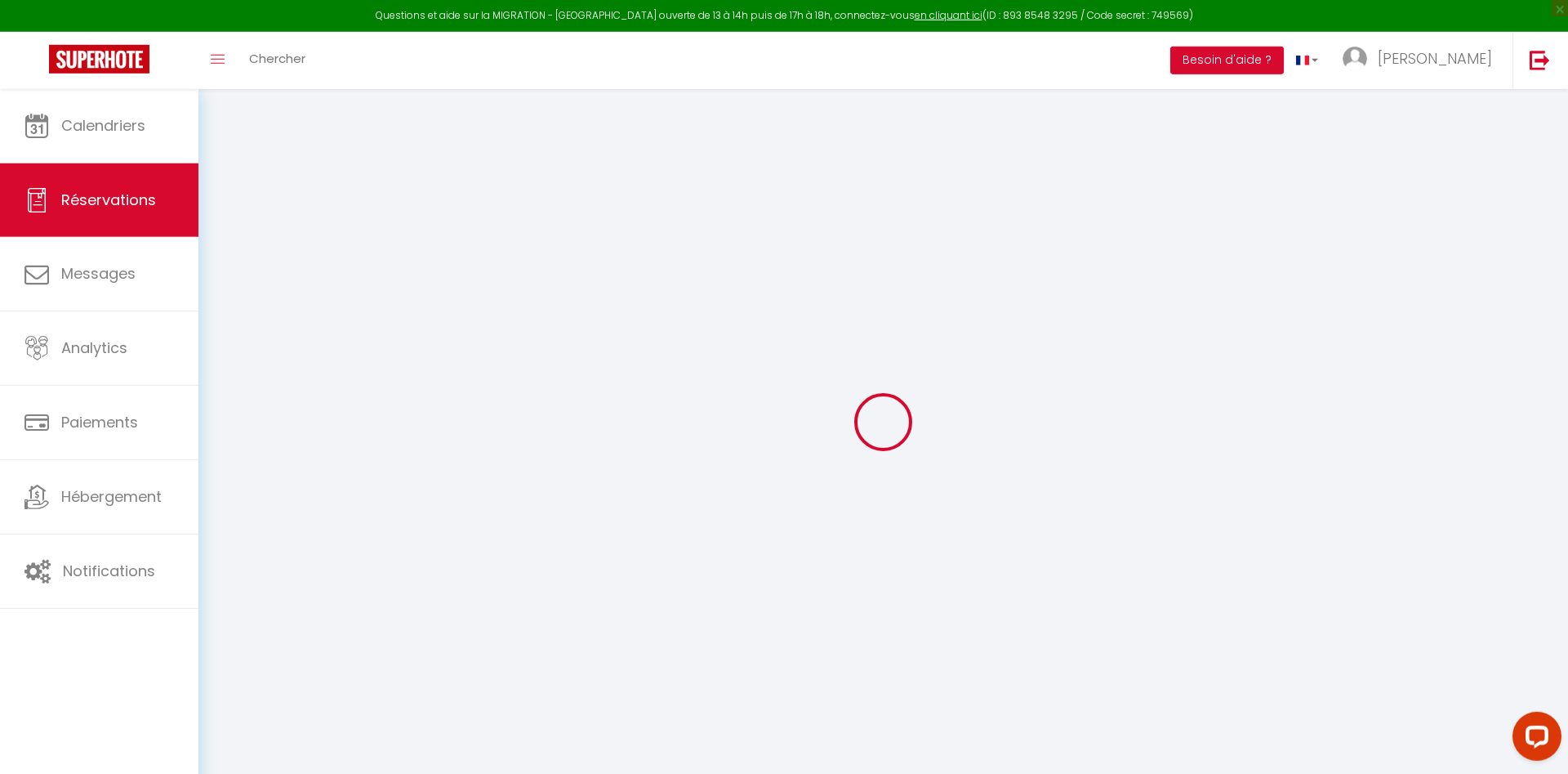
select select
select select "12"
select select "14"
checkbox input "false"
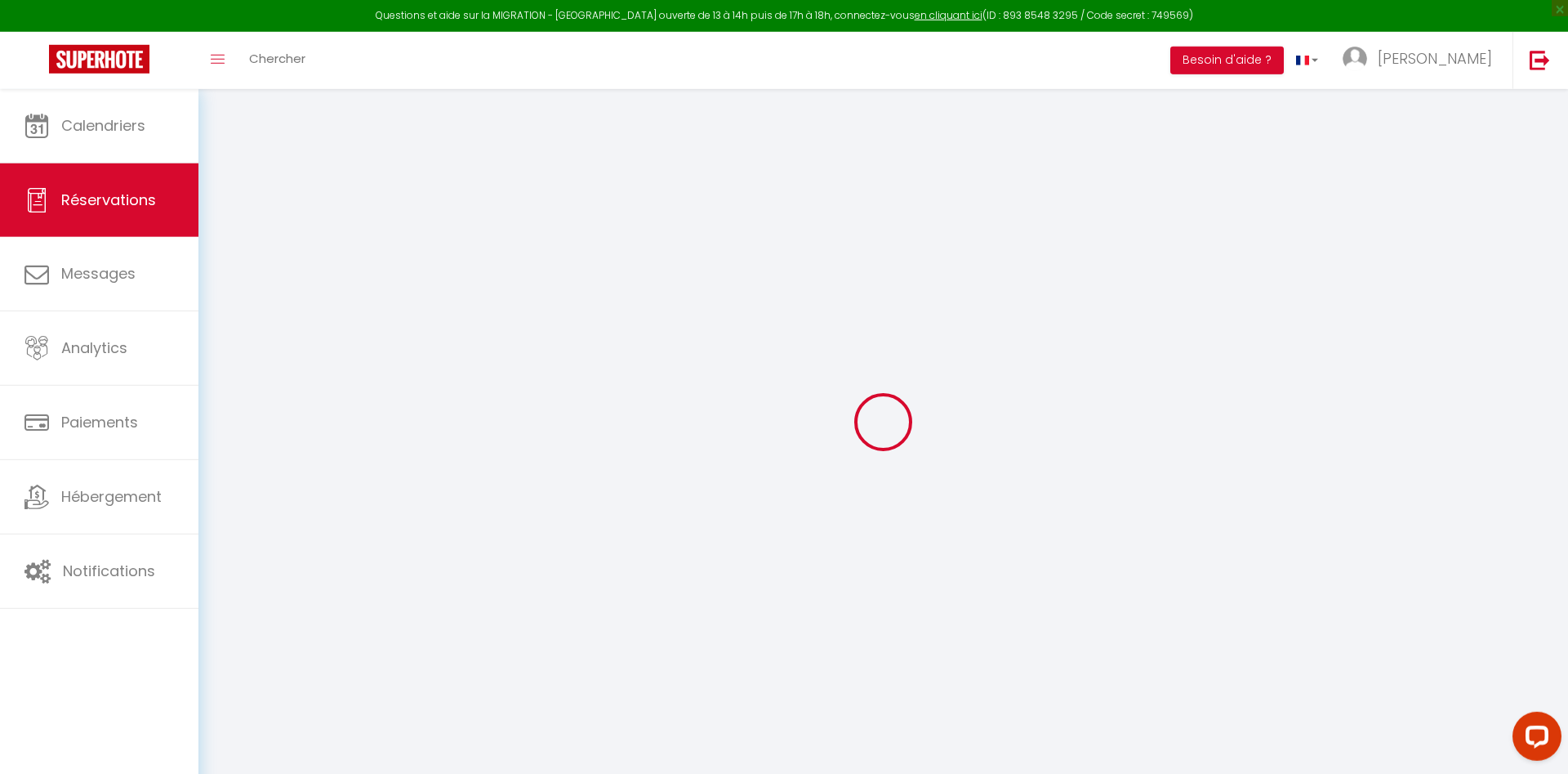
select select
checkbox input "false"
select select
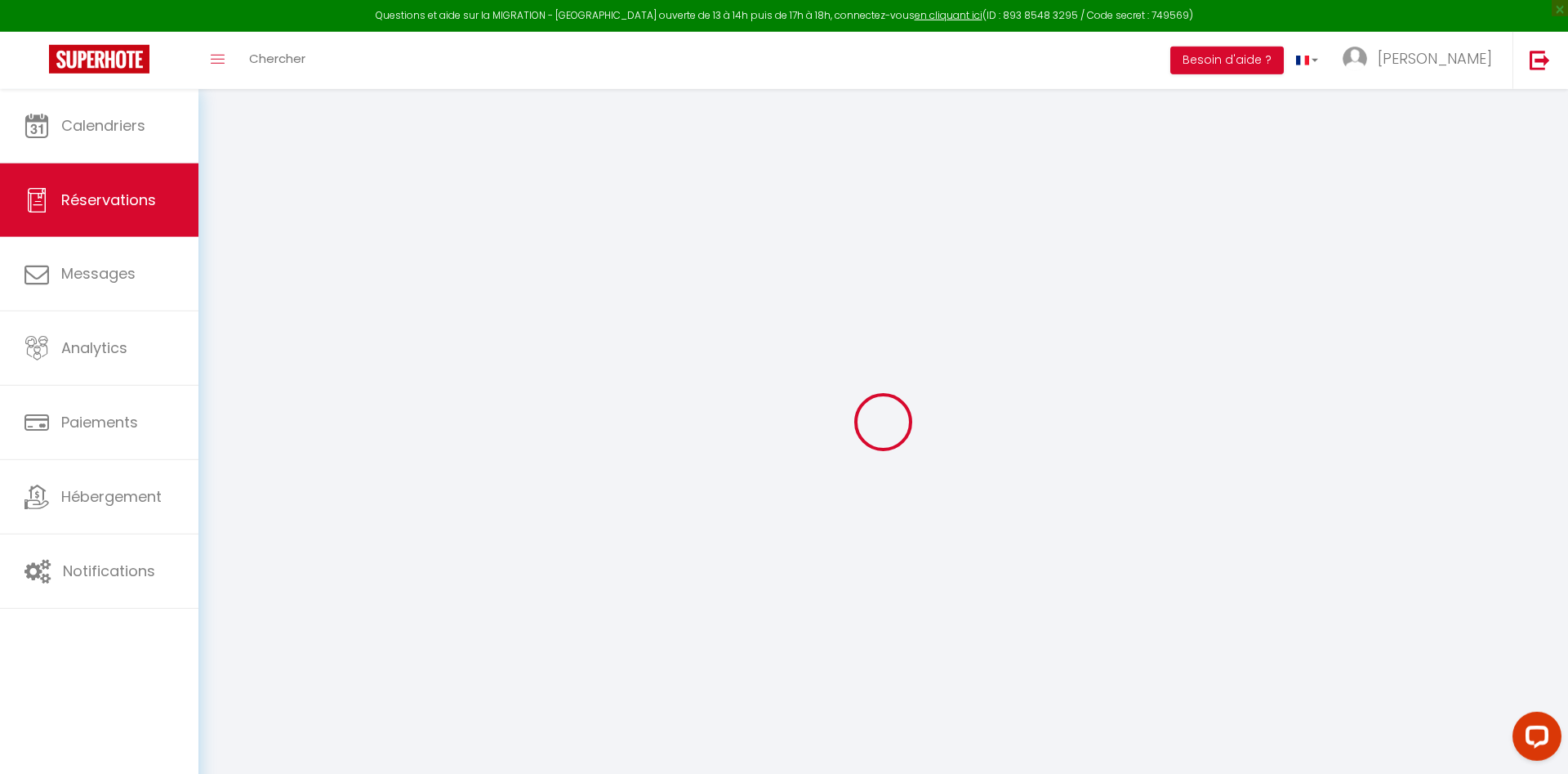
checkbox input "false"
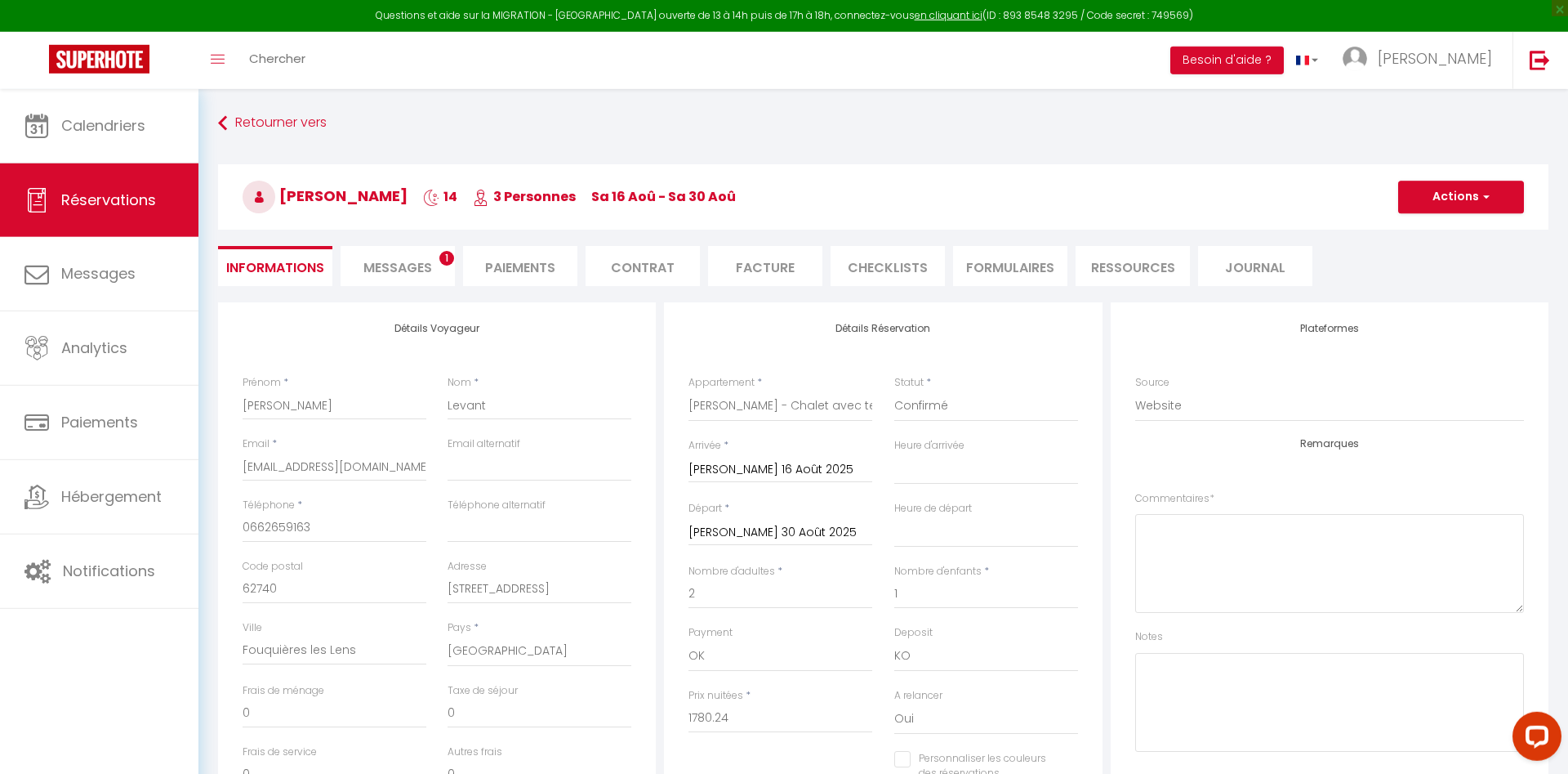
type input "50"
type input "21"
select select
checkbox input "false"
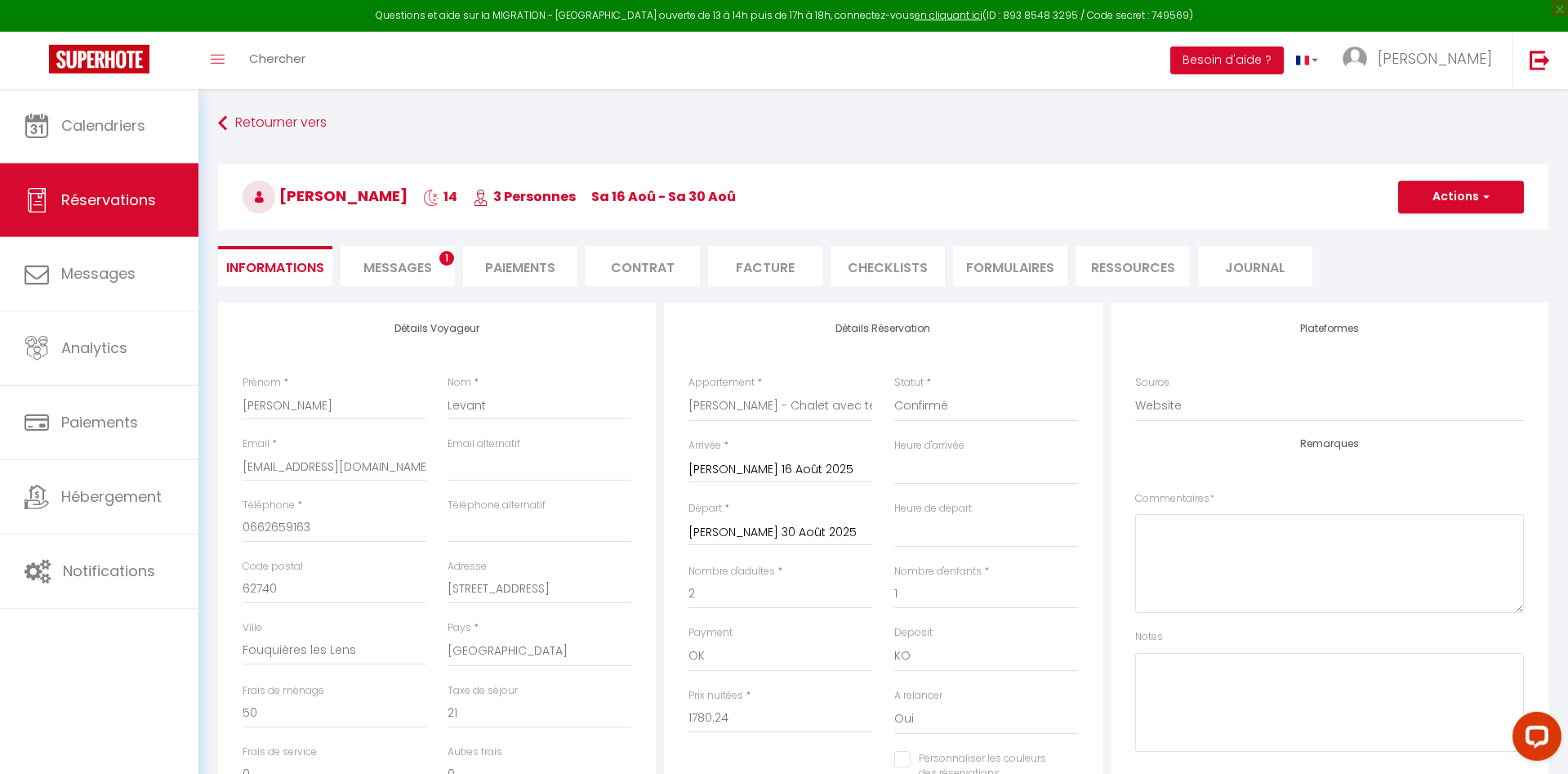
select select
click at [1187, 544] on textarea at bounding box center [1330, 563] width 389 height 99
type textarea "3 adultes 1 lit double et 1 simple"
click at [1453, 201] on button "Actions" at bounding box center [1460, 197] width 125 height 33
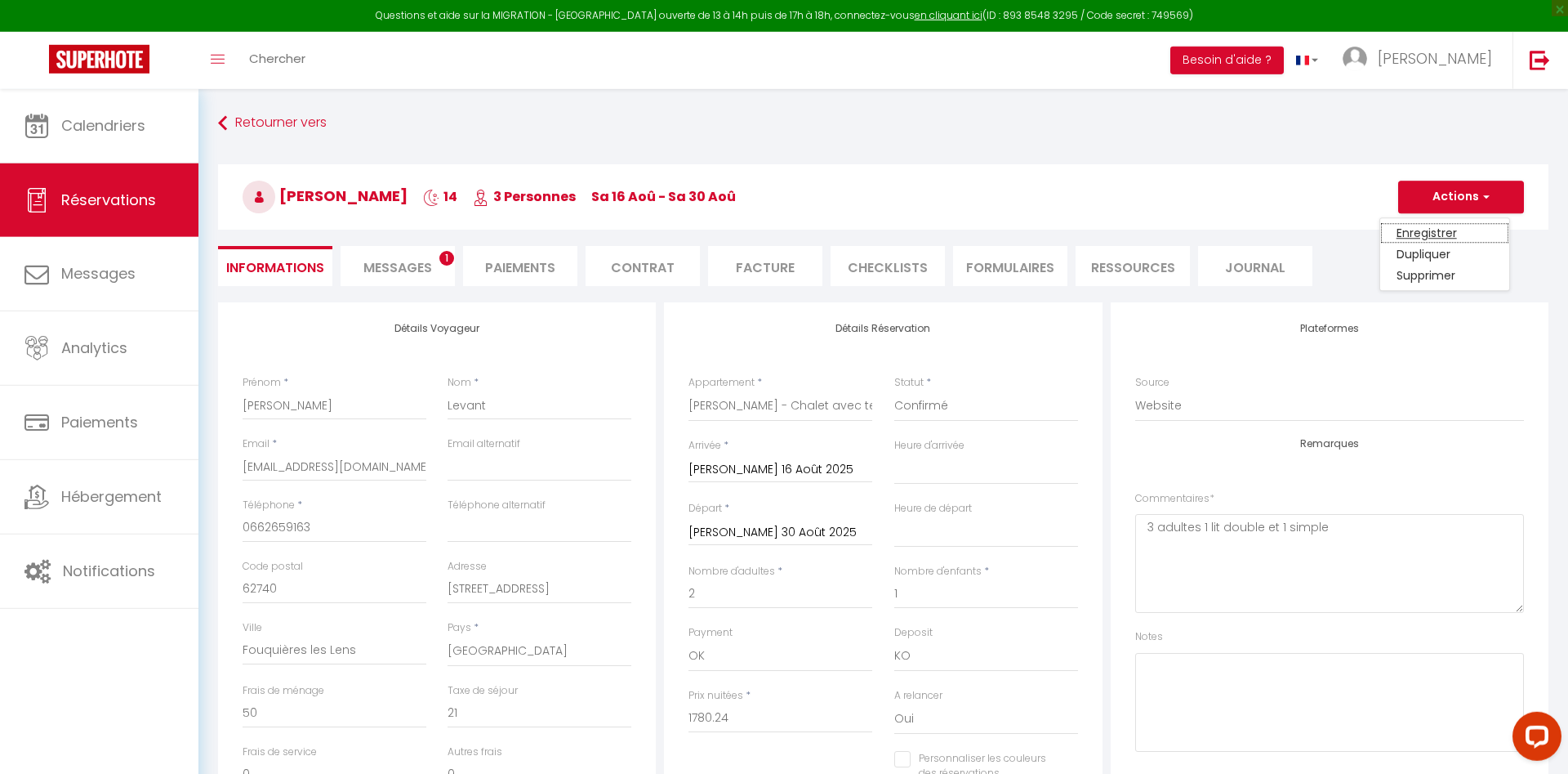
click at [1440, 222] on link "Enregistrer" at bounding box center [1444, 233] width 129 height 21
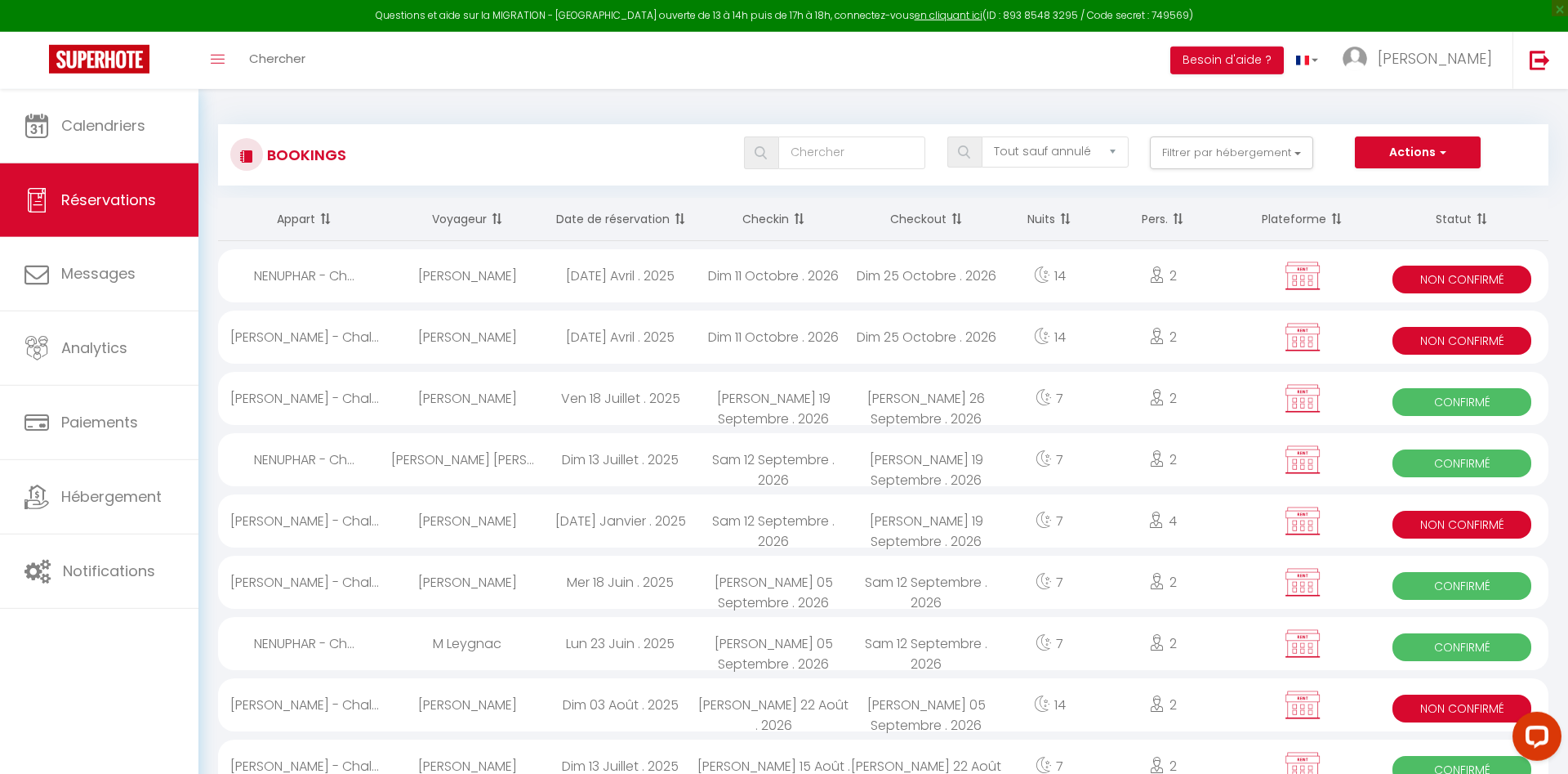
click at [670, 224] on span at bounding box center [678, 219] width 16 height 33
